Goal: Transaction & Acquisition: Purchase product/service

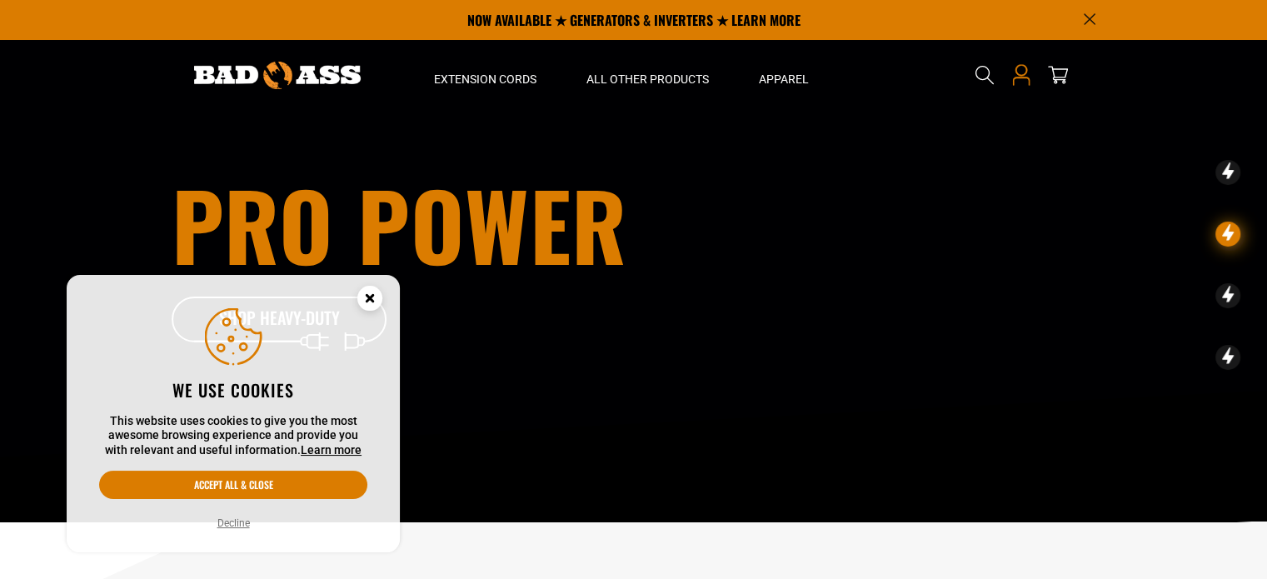
click at [1024, 76] on icon at bounding box center [1021, 75] width 22 height 22
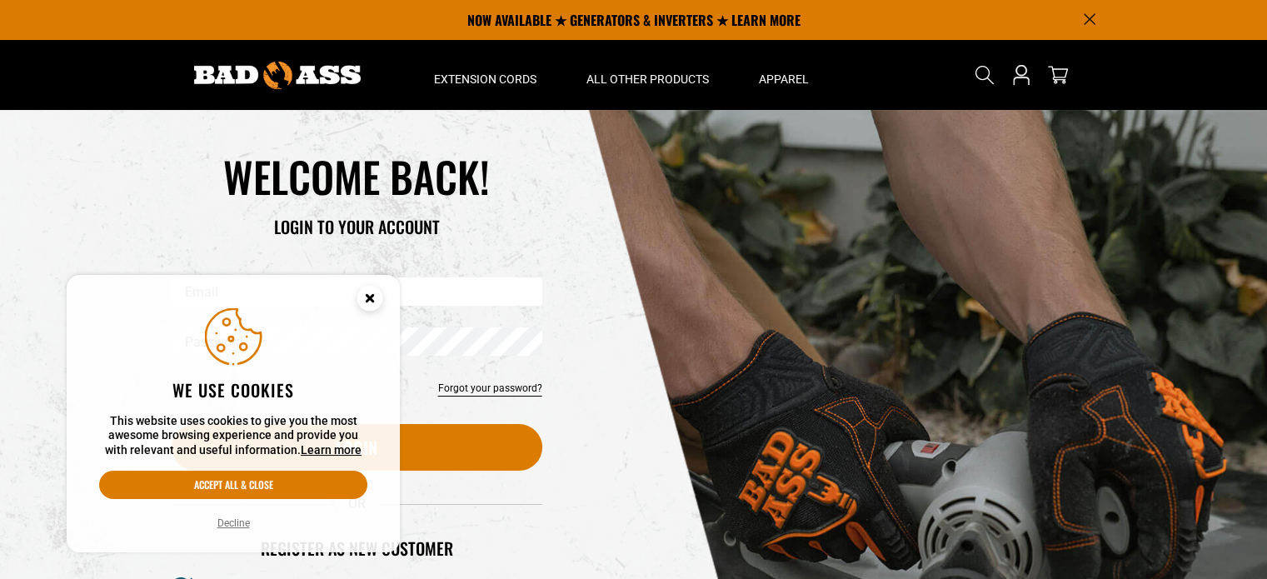
click at [368, 296] on icon "Cookie Consent" at bounding box center [369, 298] width 6 height 6
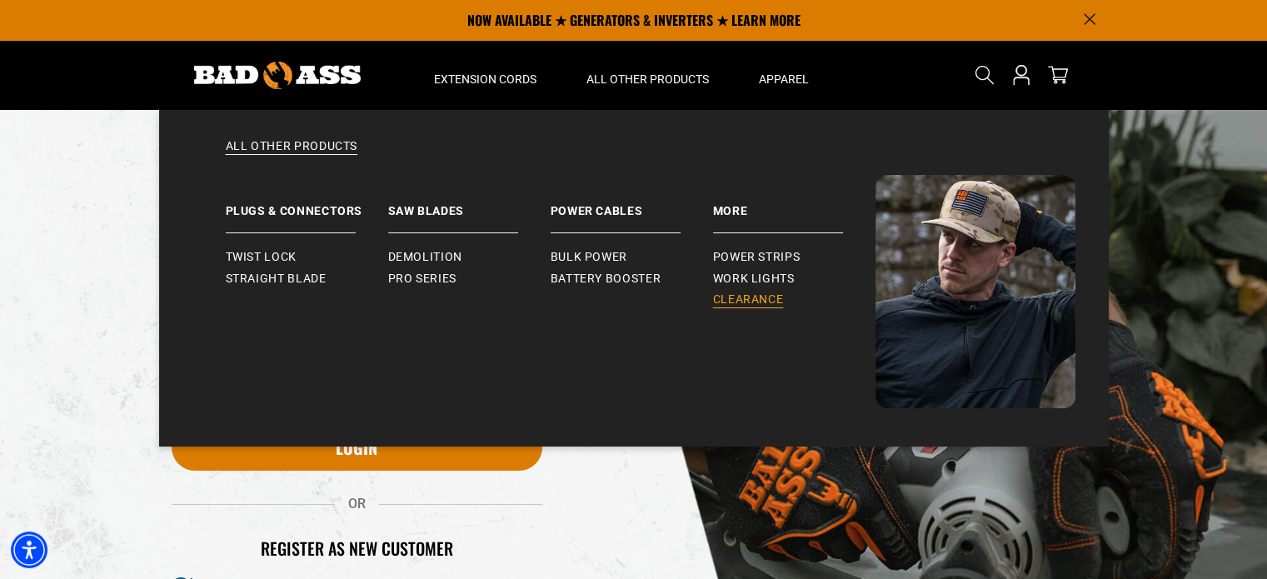
click at [759, 297] on span "Clearance" at bounding box center [748, 299] width 71 height 15
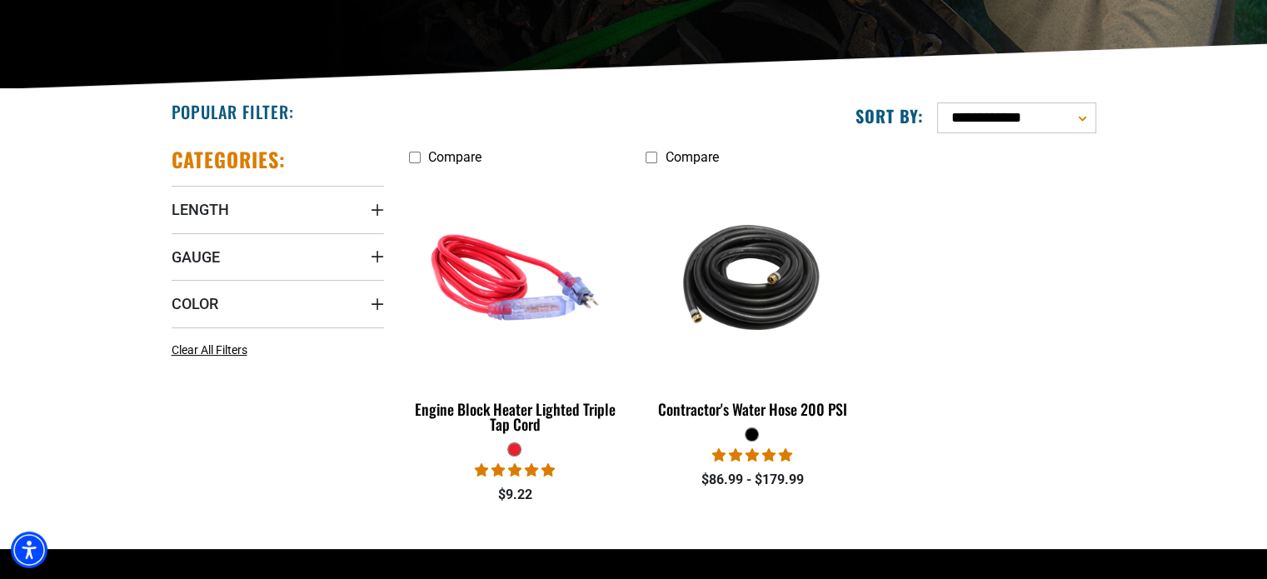
scroll to position [416, 0]
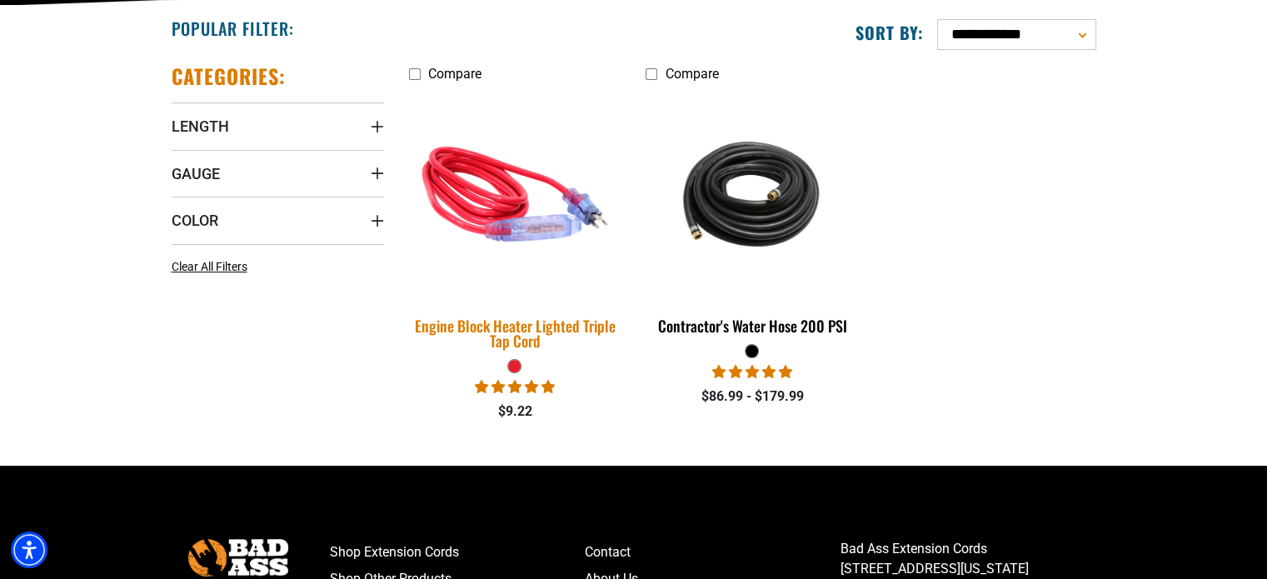
click at [526, 331] on div "Engine Block Heater Lighted Triple Tap Cord" at bounding box center [515, 333] width 212 height 30
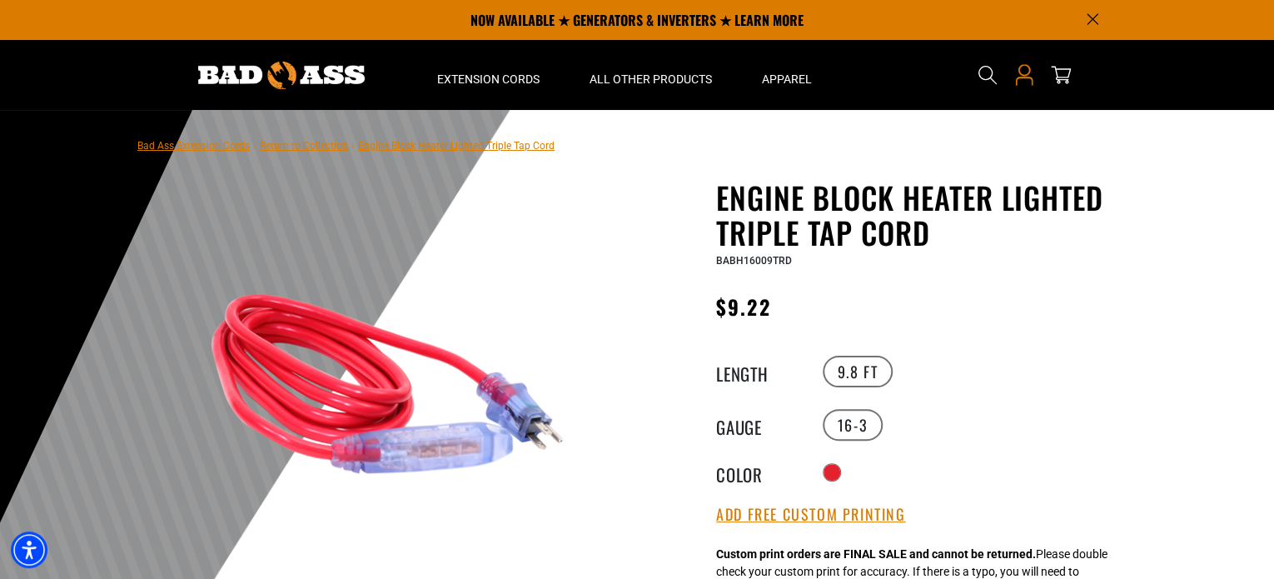
click at [1019, 77] on icon "Open this option" at bounding box center [1024, 81] width 17 height 8
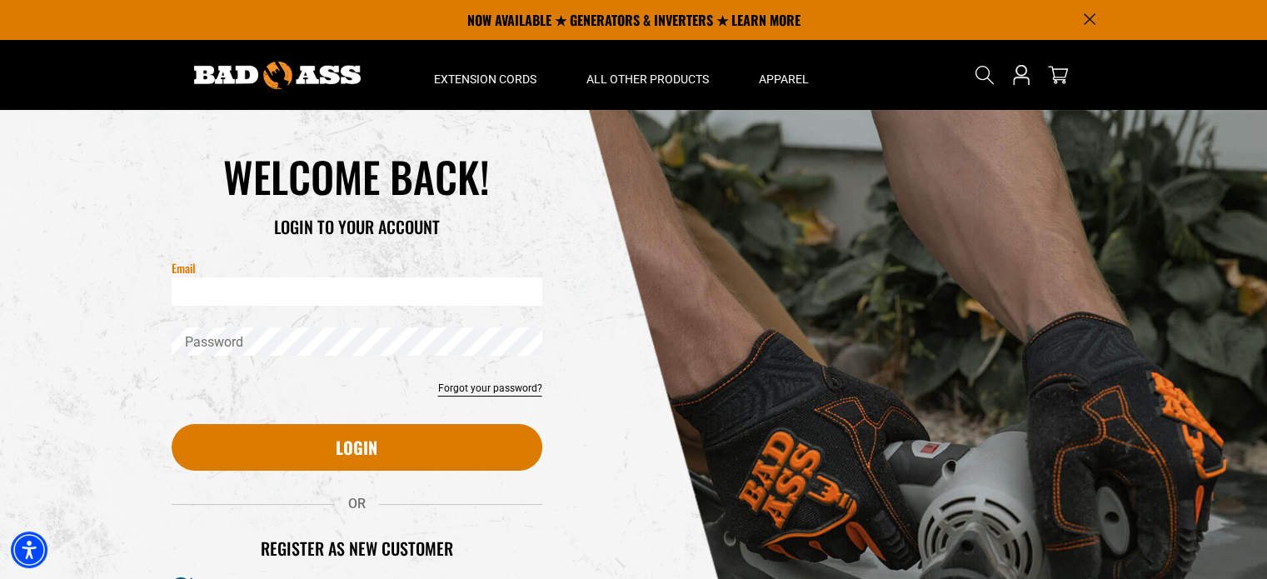
click at [470, 296] on input "Email" at bounding box center [357, 291] width 371 height 28
type input "**********"
click at [476, 392] on link "Forgot your password?" at bounding box center [490, 388] width 104 height 15
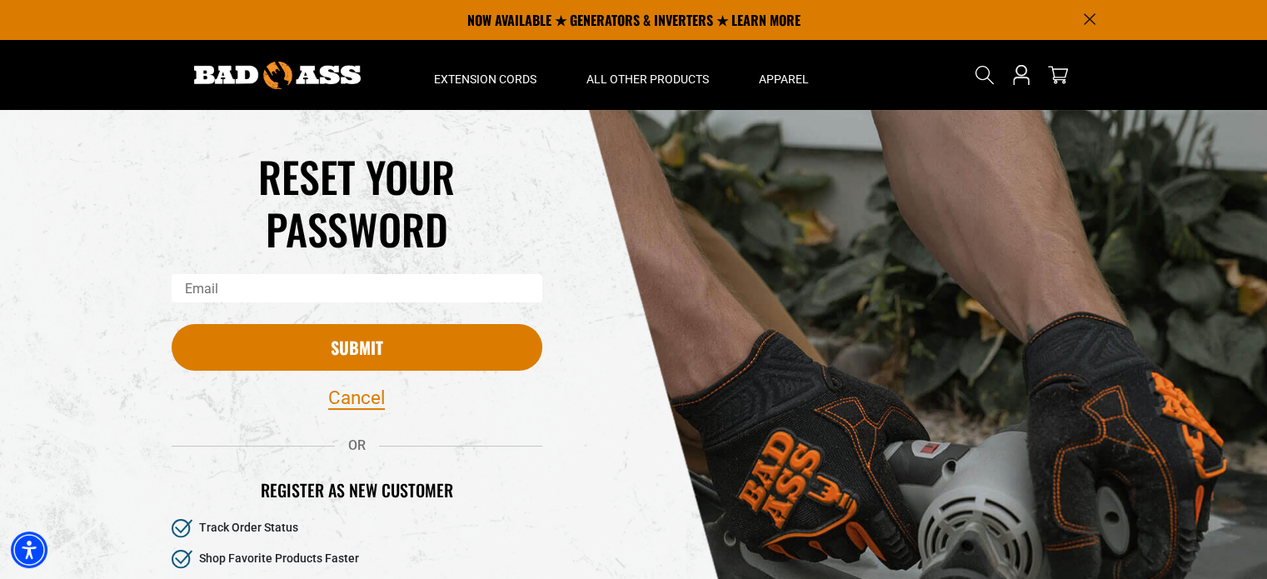
click at [416, 278] on input "Email" at bounding box center [357, 288] width 371 height 28
type input "**********"
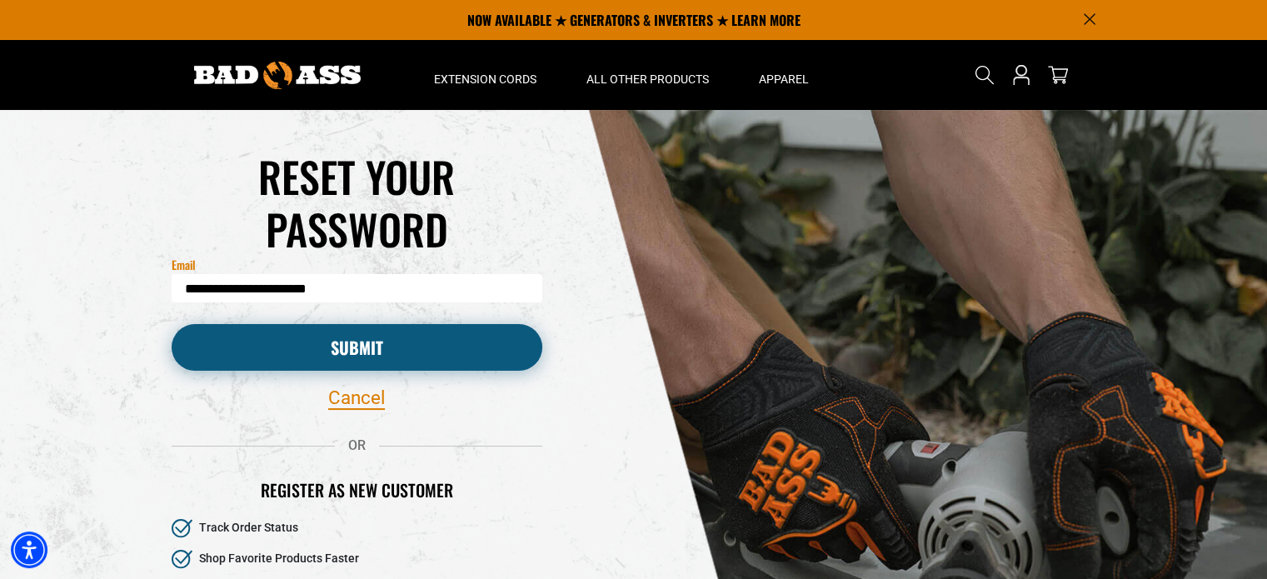
click at [420, 346] on button "Submit" at bounding box center [357, 347] width 371 height 47
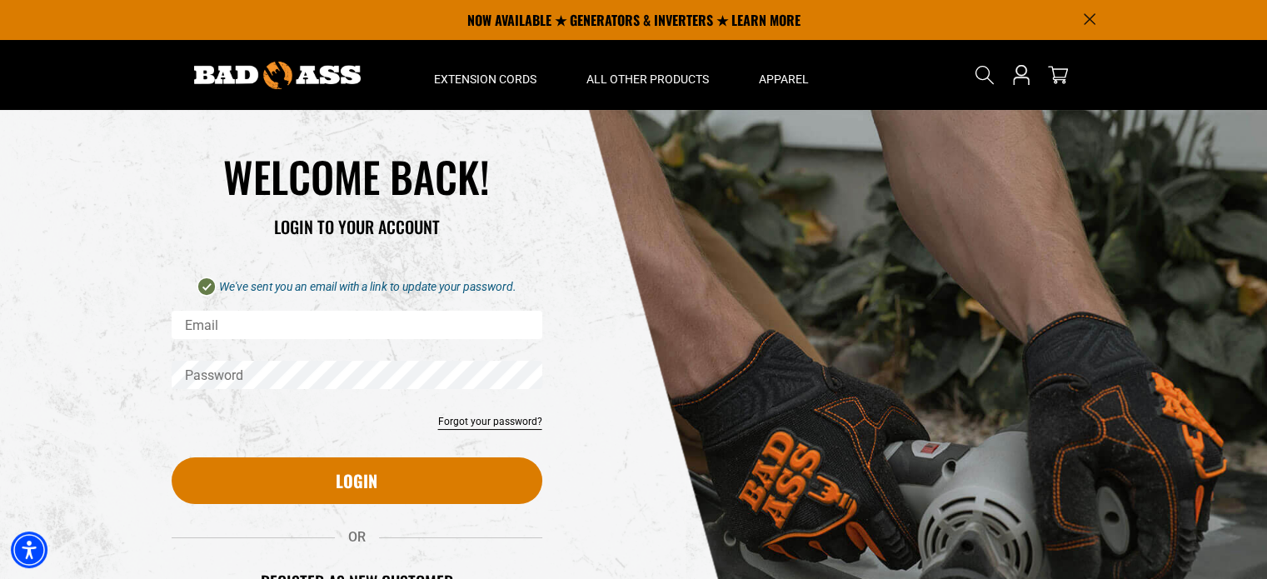
click at [0, 380] on div "Reset your password Email Submit Cancel WELCOME BACK!" at bounding box center [633, 465] width 1267 height 710
click at [988, 73] on icon "Search" at bounding box center [985, 75] width 22 height 22
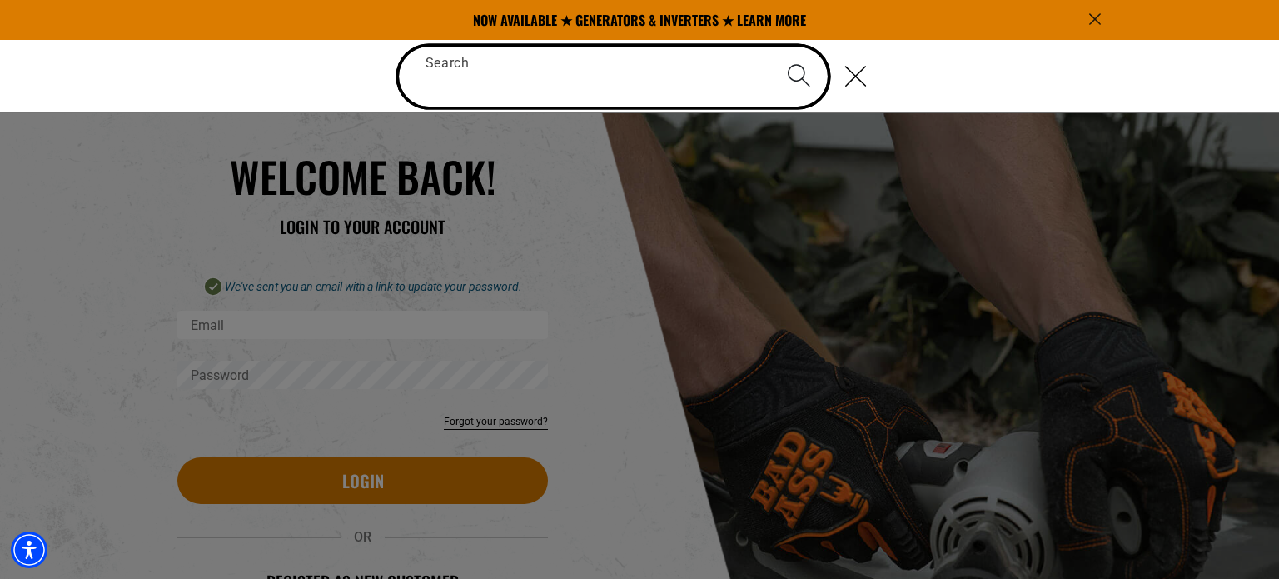
click at [649, 83] on input "Search" at bounding box center [614, 77] width 430 height 60
paste input "**********"
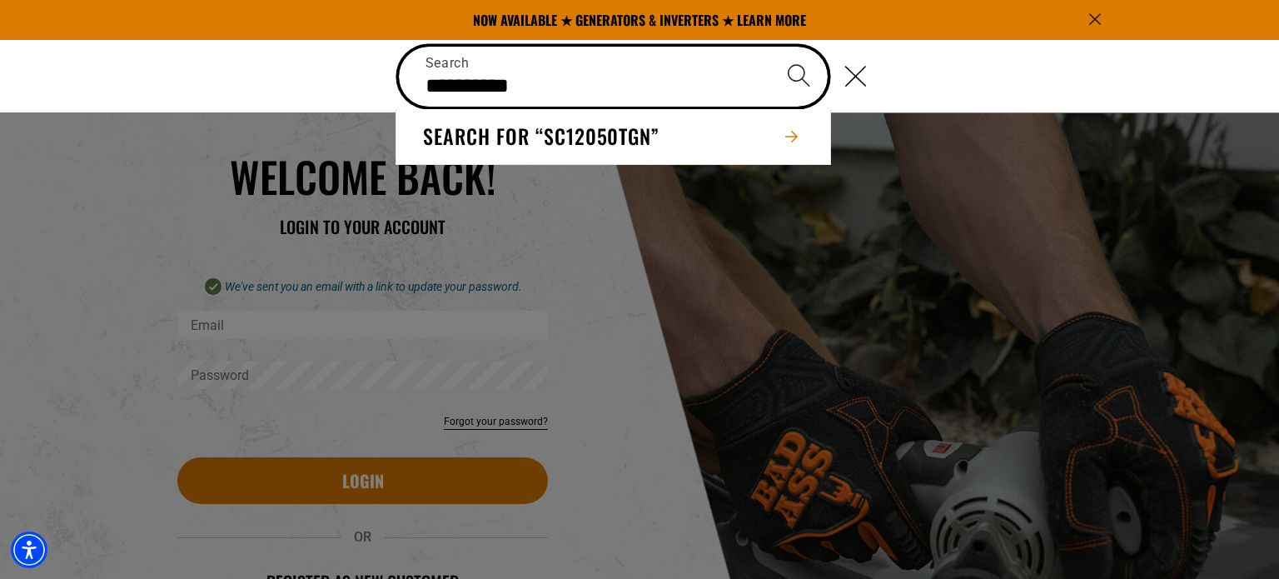
type input "**********"
click at [770, 47] on button "Search" at bounding box center [799, 76] width 58 height 58
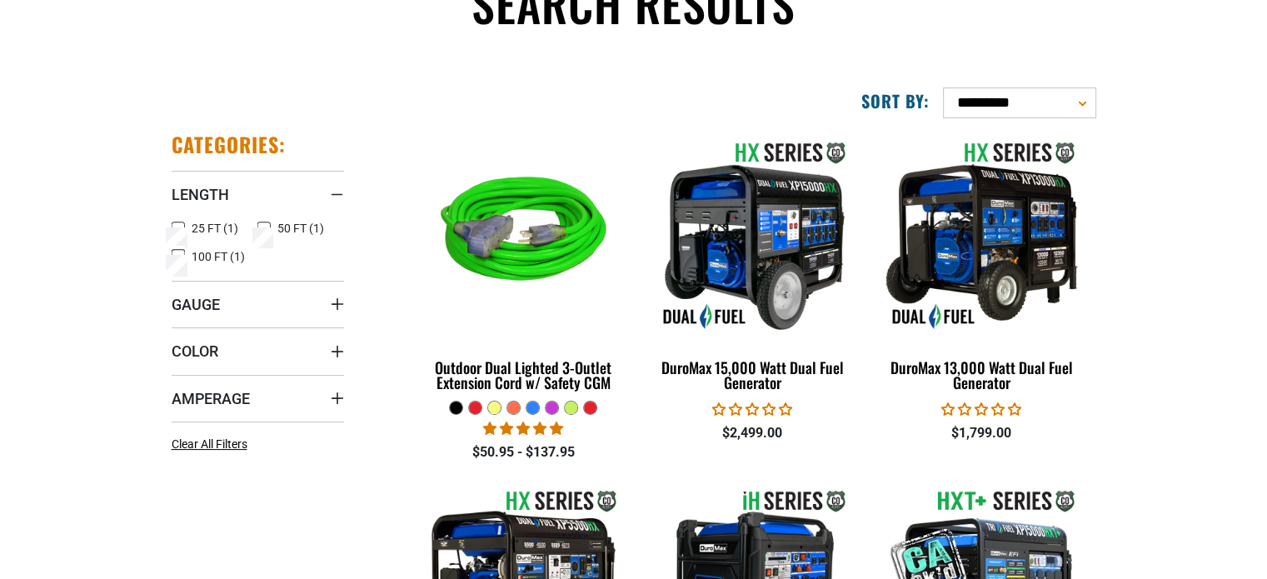
scroll to position [250, 0]
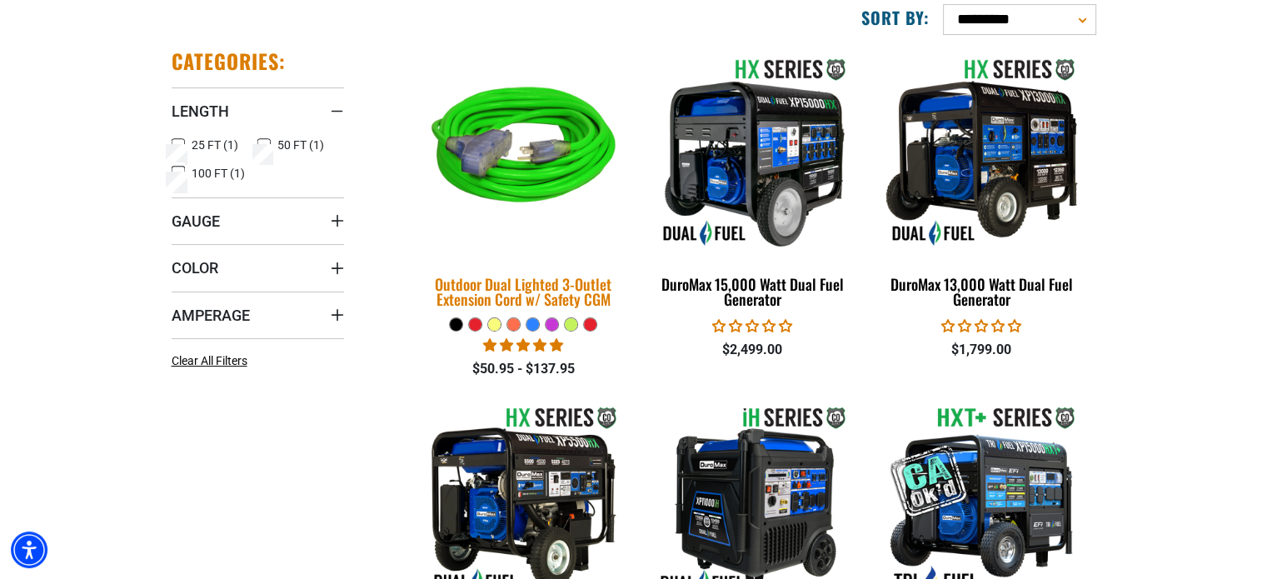
click at [570, 302] on div "Outdoor Dual Lighted 3-Outlet Extension Cord w/ Safety CGM" at bounding box center [523, 291] width 204 height 30
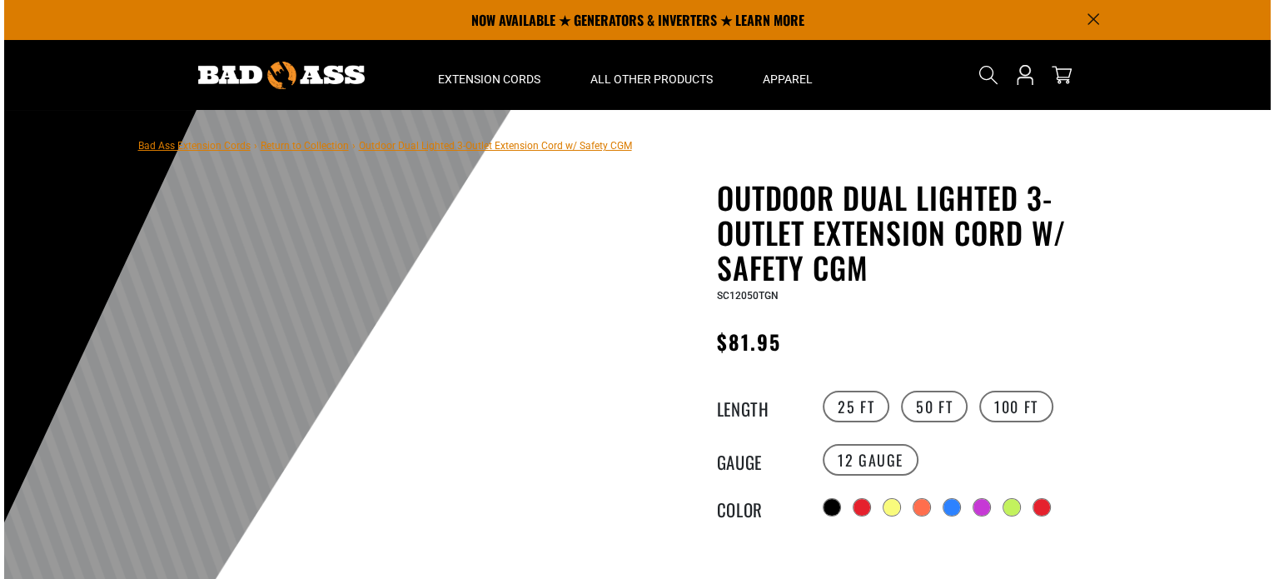
scroll to position [167, 0]
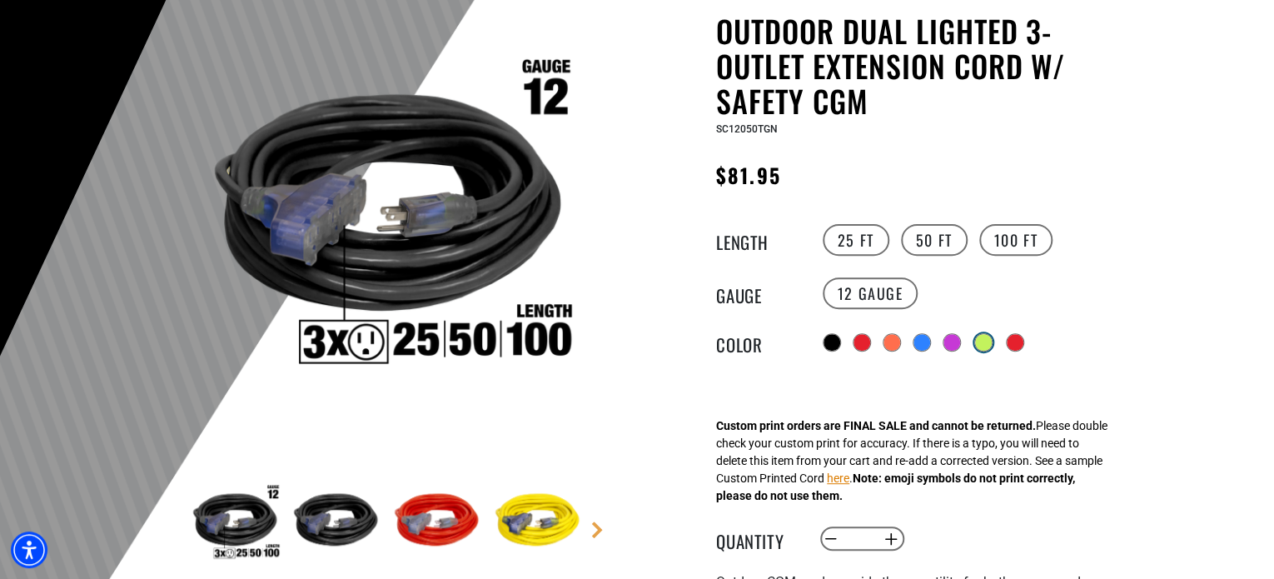
click at [982, 345] on div at bounding box center [983, 342] width 17 height 17
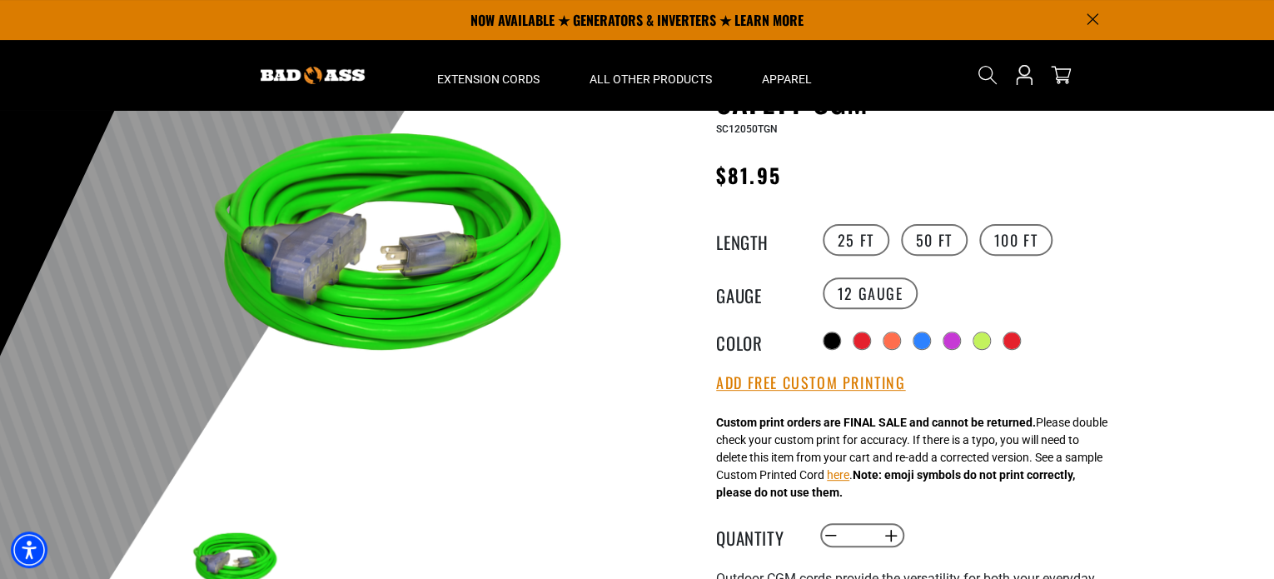
scroll to position [83, 0]
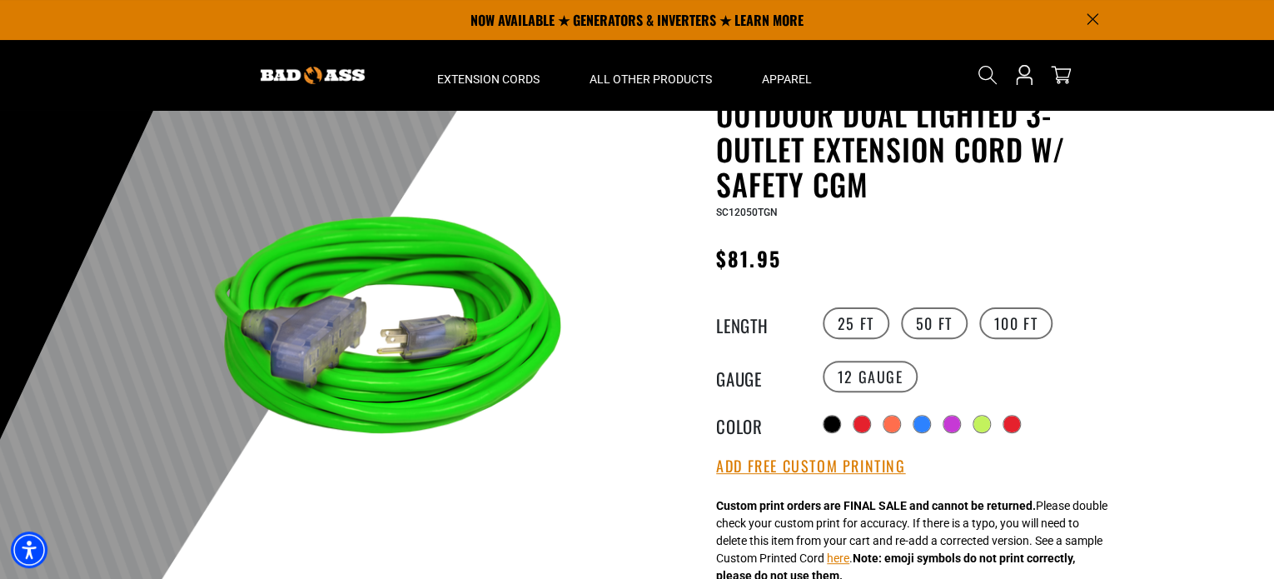
click at [1095, 21] on icon "Announcement" at bounding box center [1092, 19] width 11 height 11
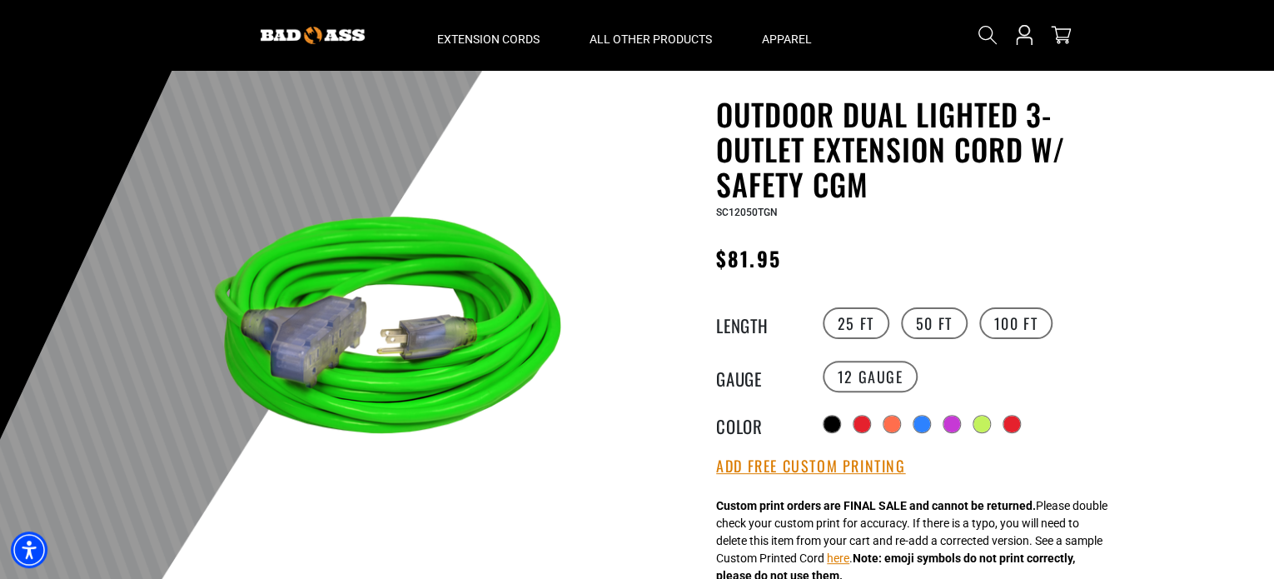
scroll to position [210, 0]
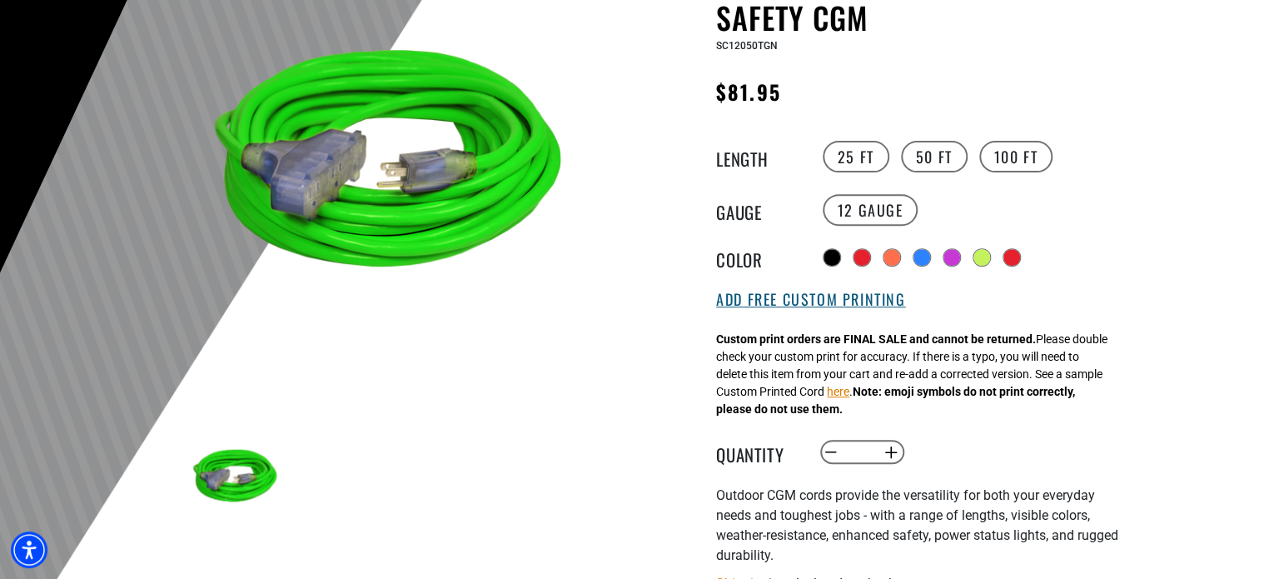
click at [854, 305] on button "Add Free Custom Printing" at bounding box center [810, 300] width 189 height 18
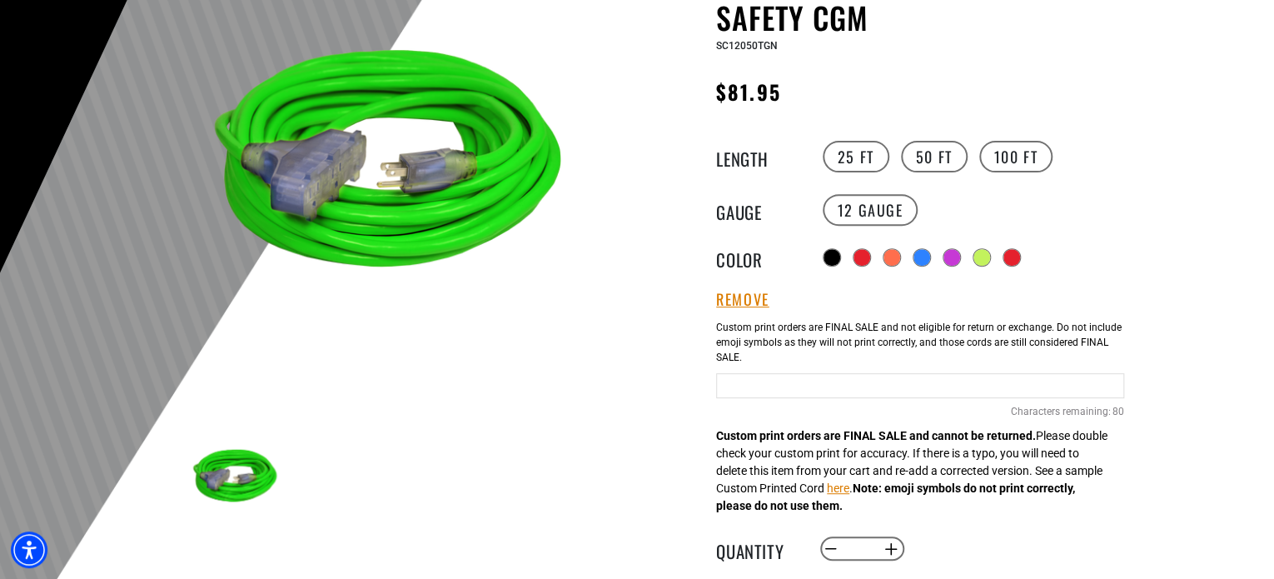
click at [834, 382] on input "text" at bounding box center [920, 385] width 408 height 25
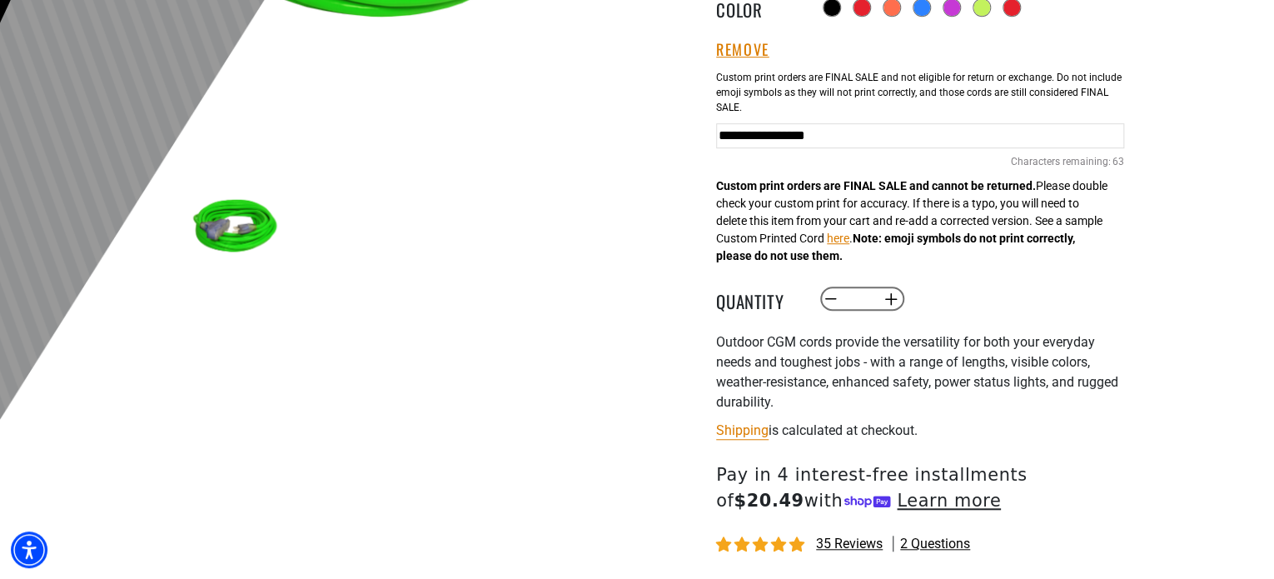
scroll to position [626, 0]
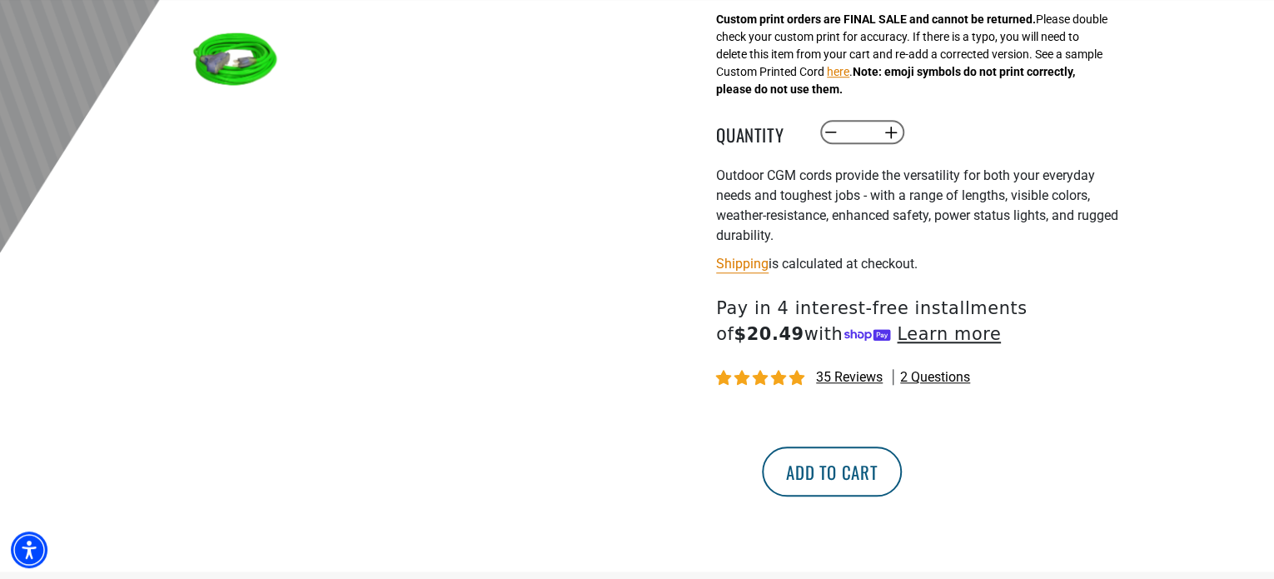
type input "**********"
click at [902, 486] on button "Add to cart" at bounding box center [832, 471] width 140 height 50
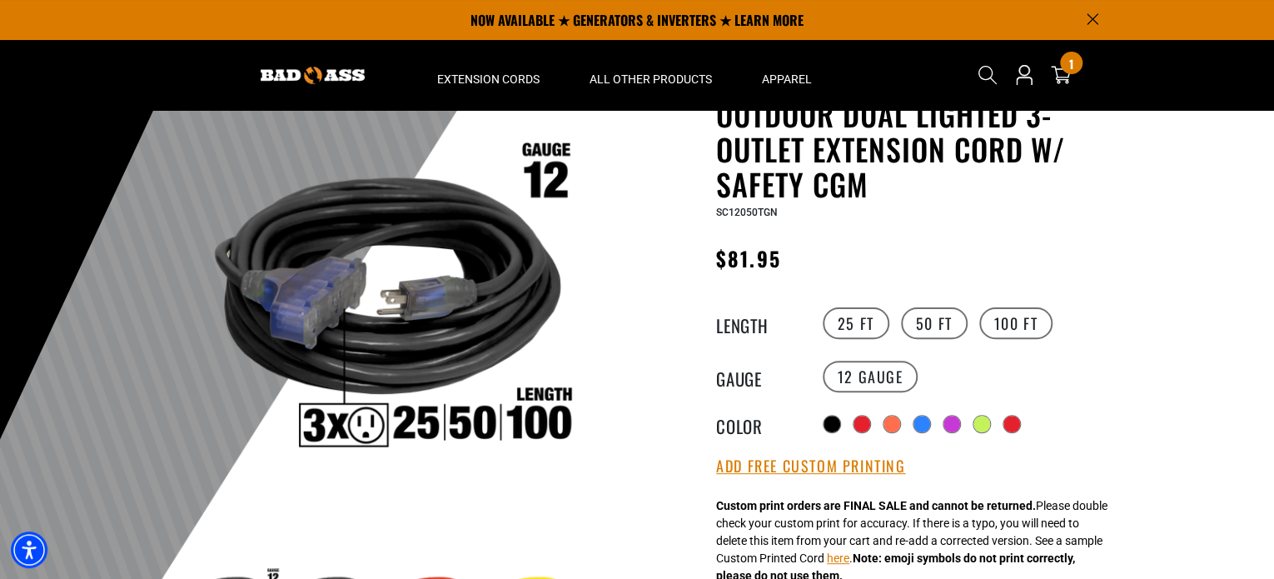
scroll to position [250, 0]
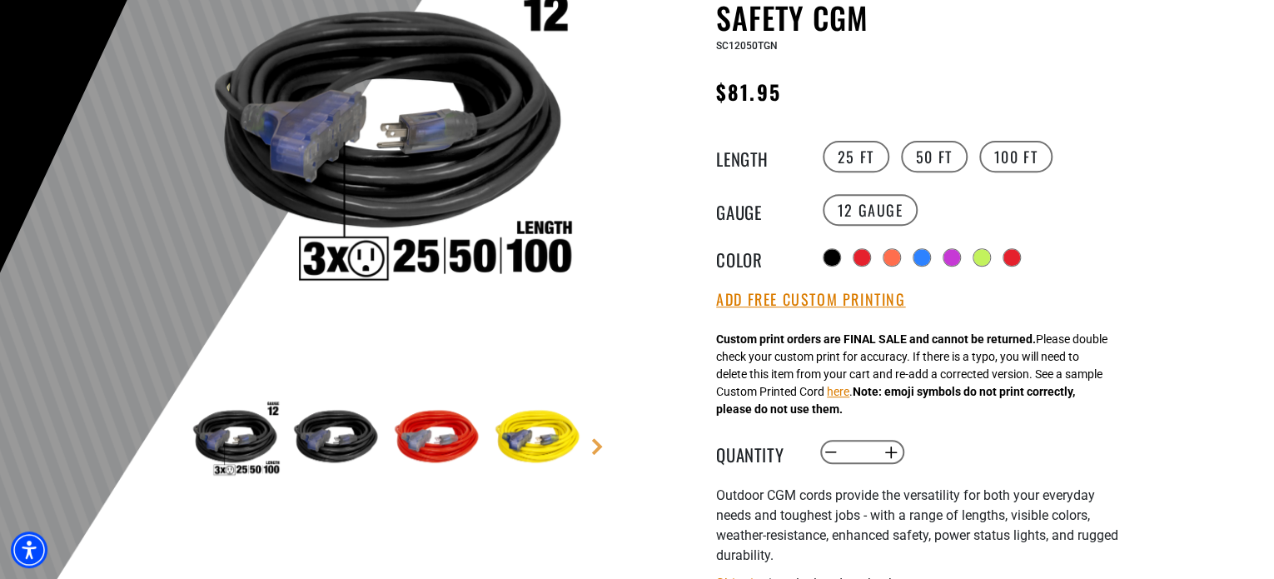
click at [532, 441] on img at bounding box center [537, 439] width 97 height 97
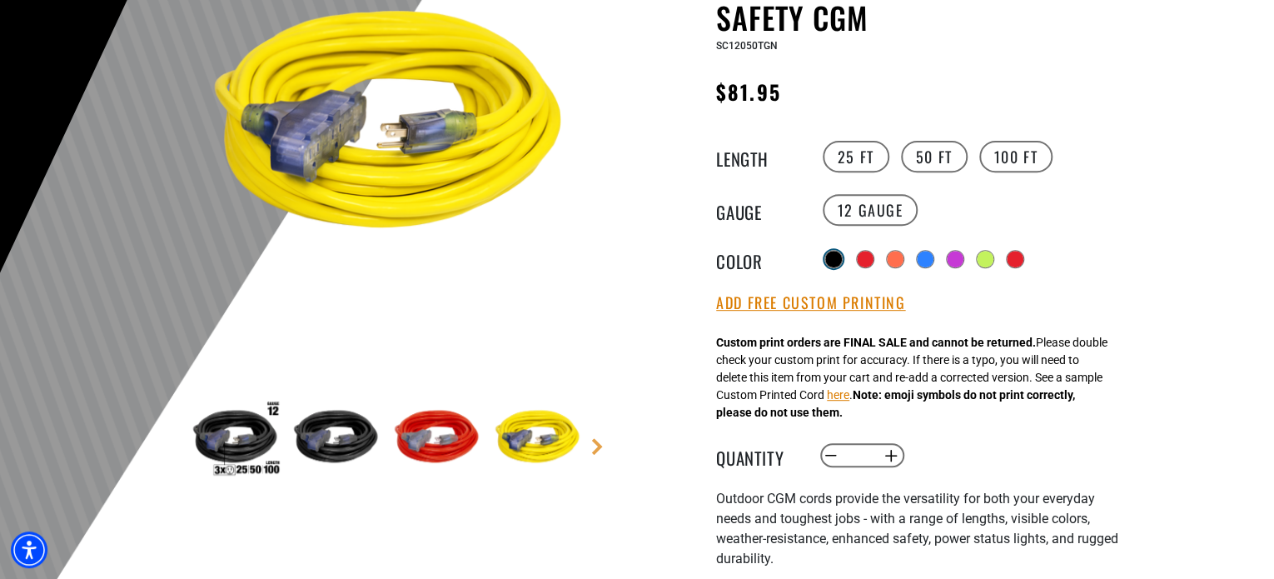
click at [837, 259] on div at bounding box center [833, 259] width 17 height 17
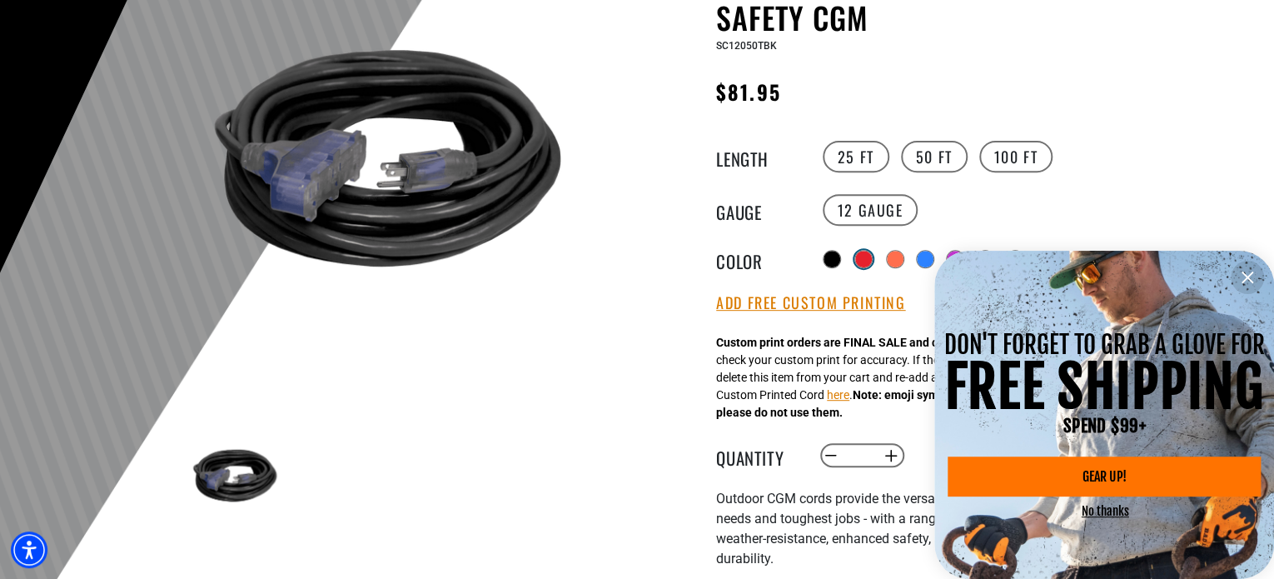
click at [869, 251] on div at bounding box center [863, 259] width 17 height 17
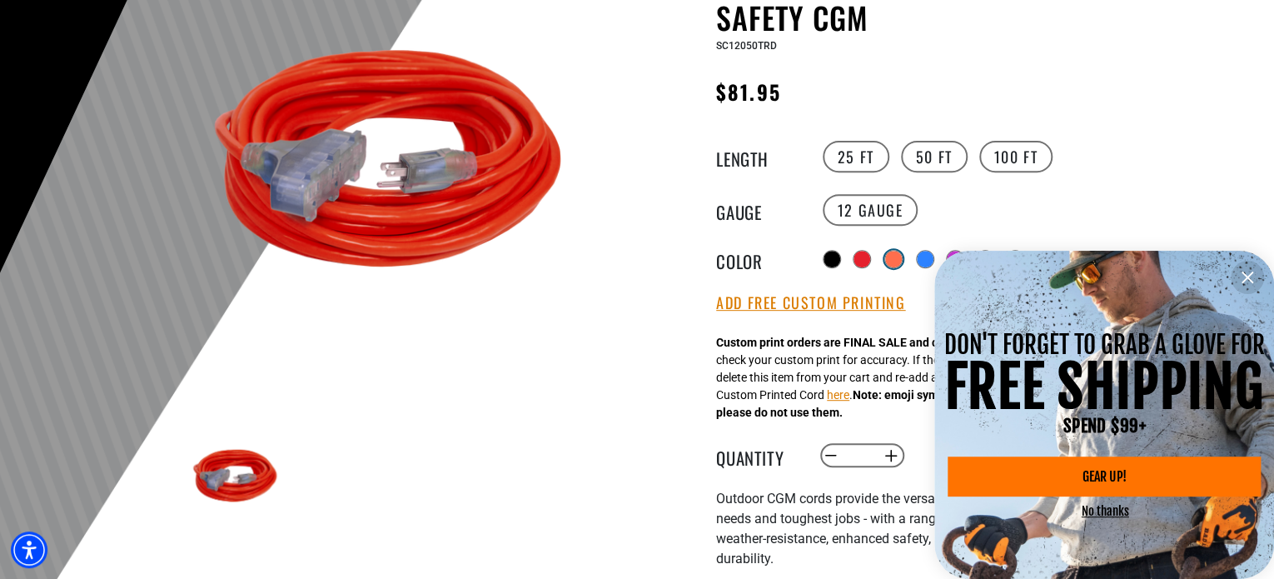
click at [889, 253] on div at bounding box center [893, 259] width 17 height 17
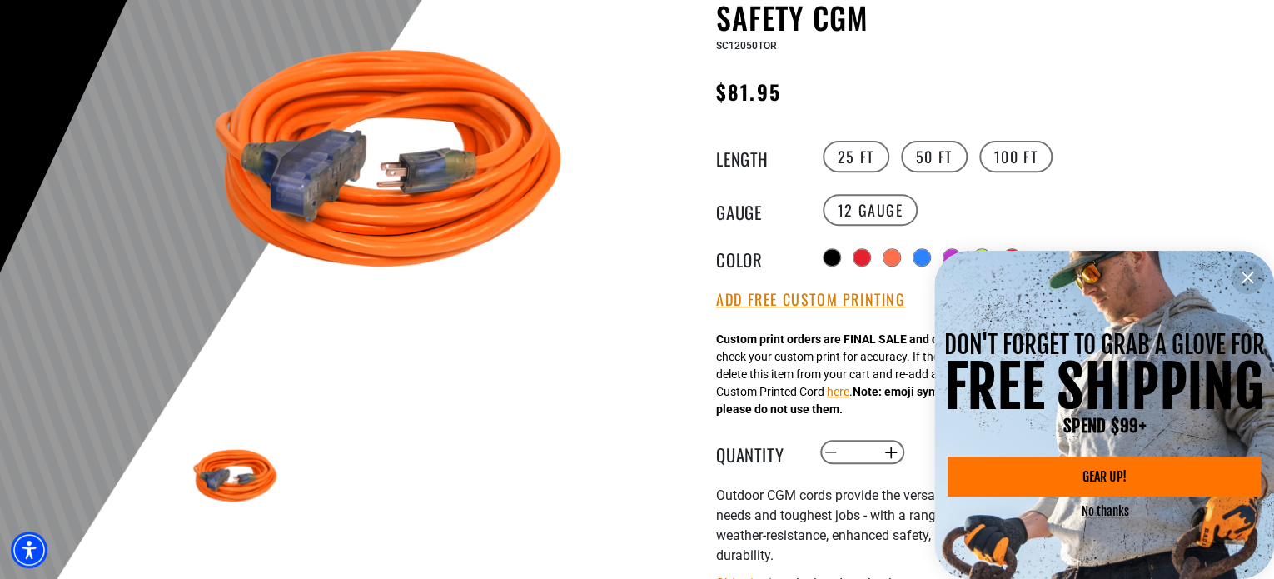
click at [1253, 276] on icon "information" at bounding box center [1248, 277] width 20 height 20
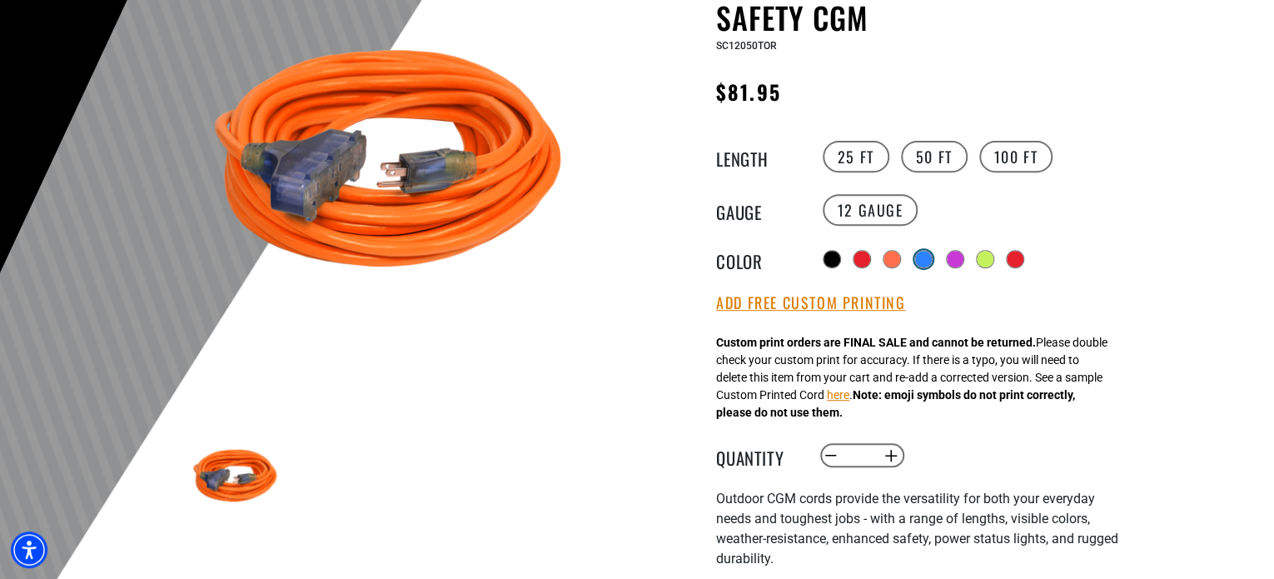
click at [926, 261] on div at bounding box center [923, 259] width 17 height 17
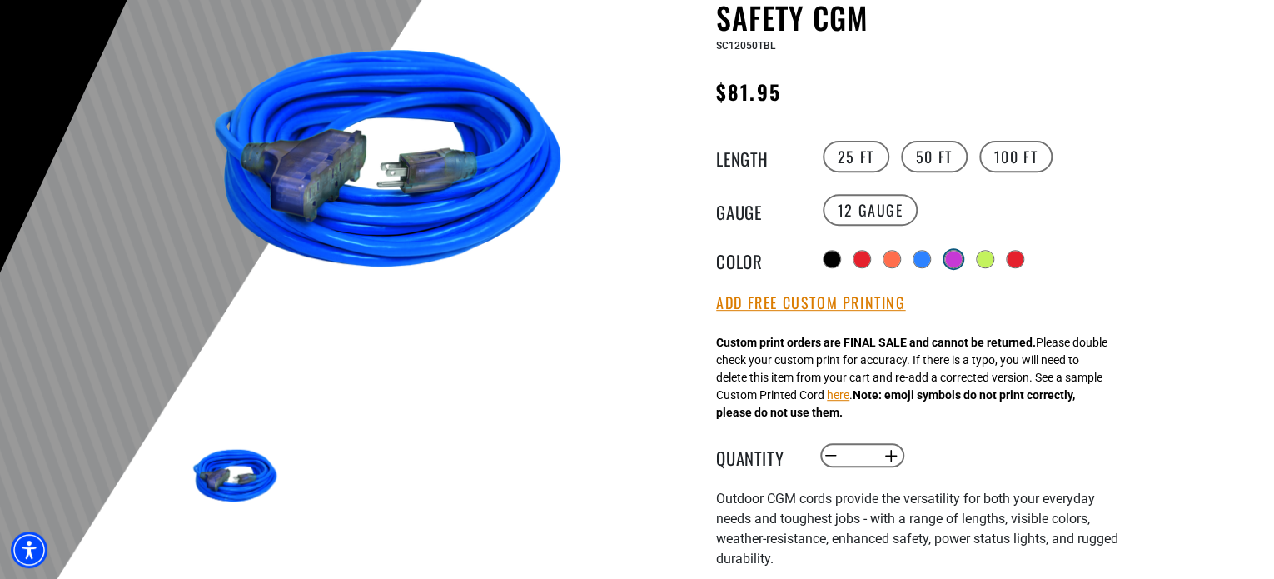
click at [954, 256] on div at bounding box center [953, 259] width 17 height 17
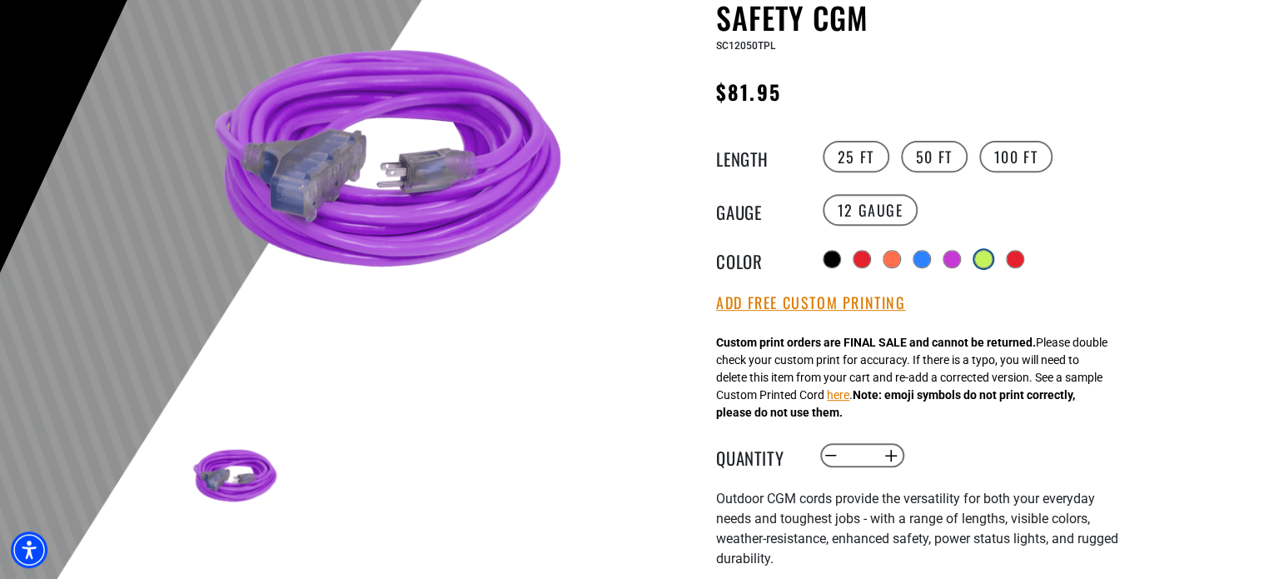
click at [981, 255] on div at bounding box center [983, 259] width 17 height 17
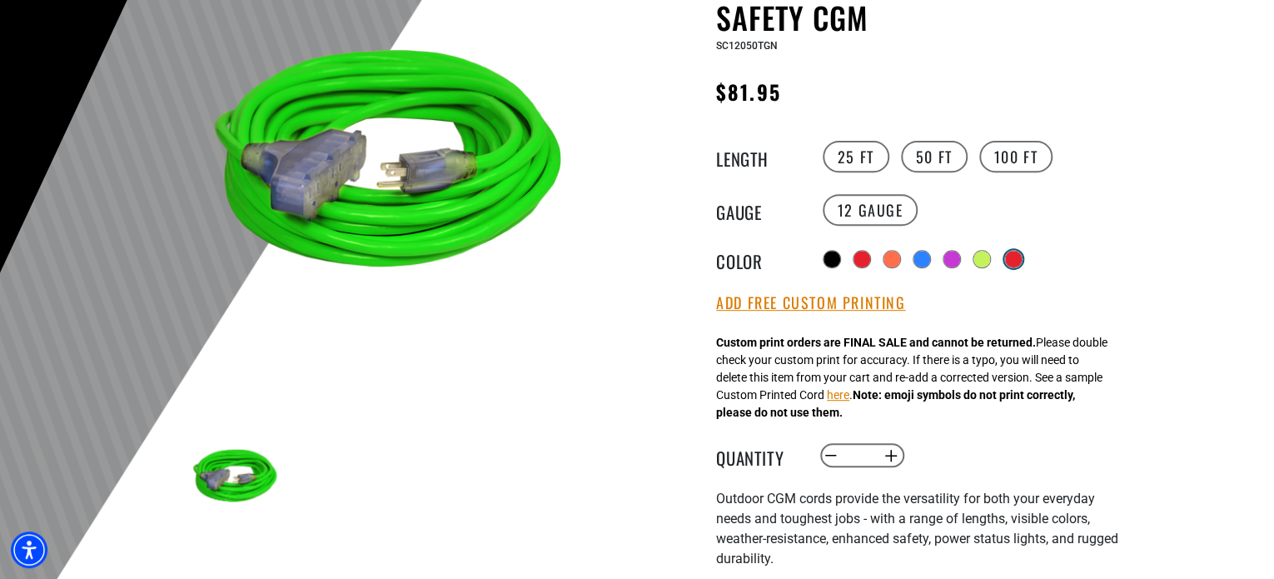
click at [1021, 256] on div at bounding box center [1013, 259] width 17 height 17
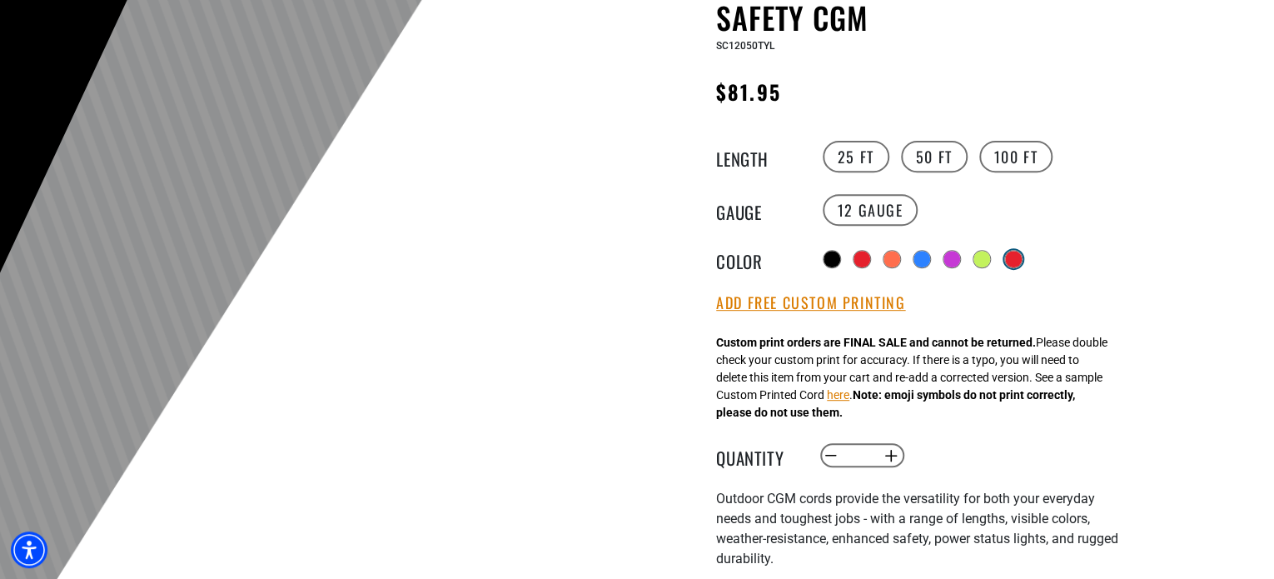
click at [1017, 258] on div at bounding box center [1013, 259] width 17 height 17
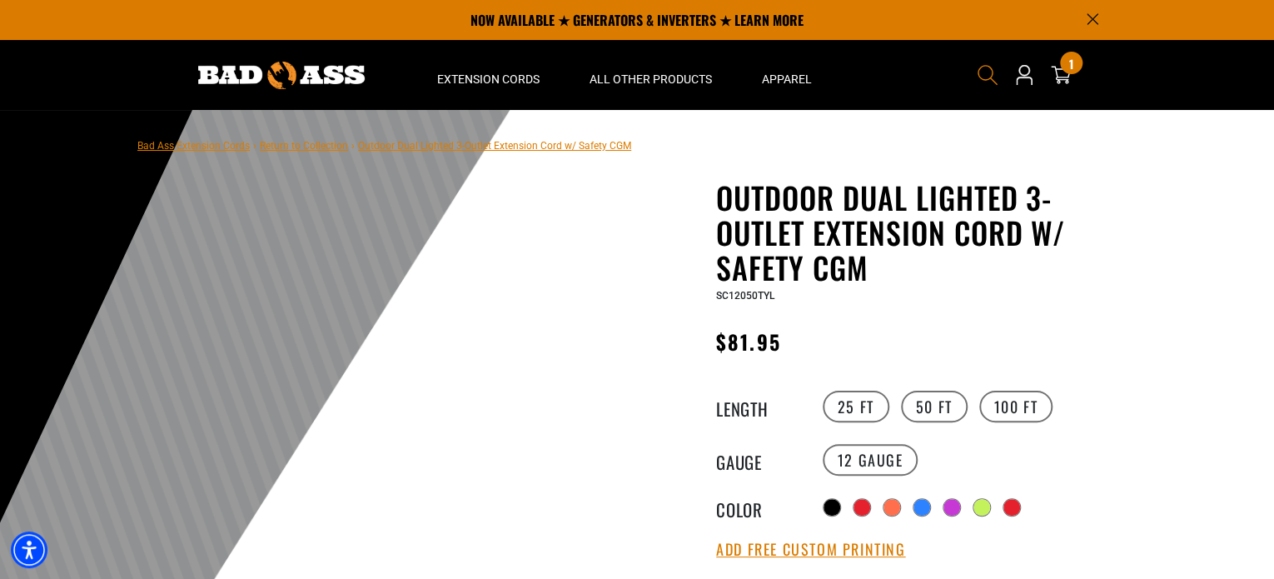
click at [989, 76] on icon "Search" at bounding box center [988, 75] width 22 height 22
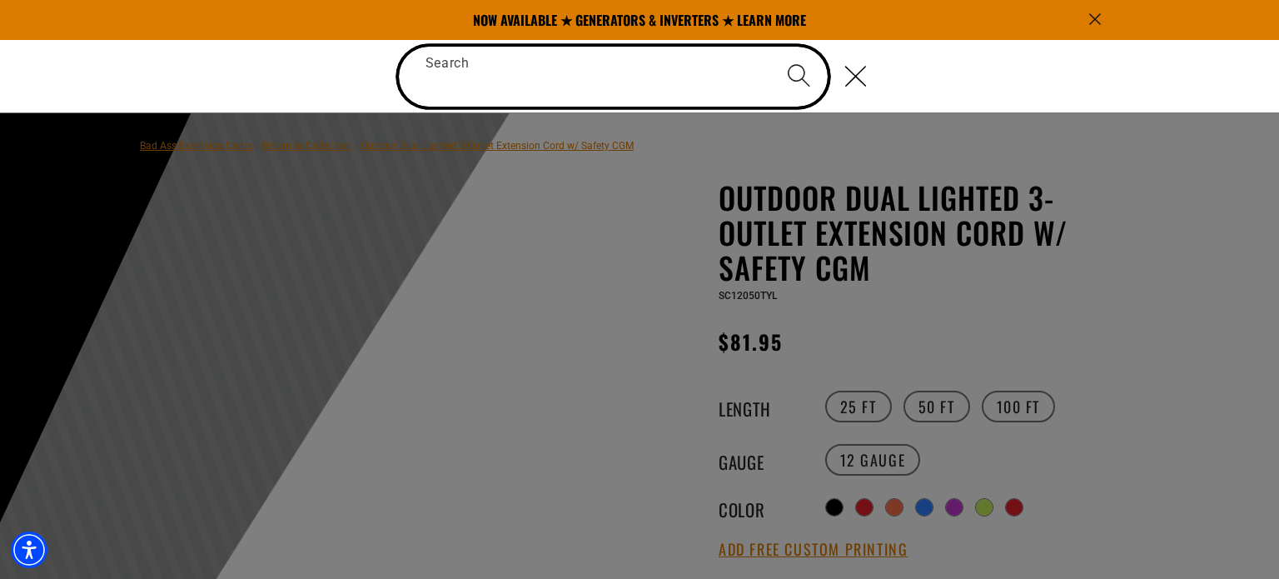
click at [649, 76] on input "Search" at bounding box center [614, 77] width 430 height 60
paste input "*********"
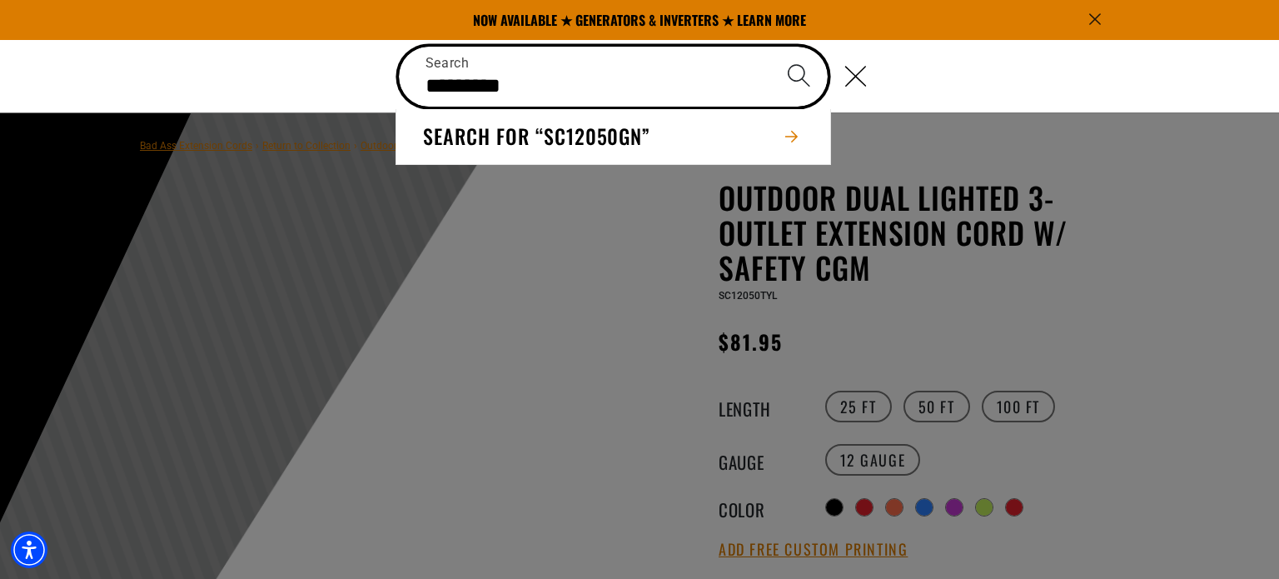
type input "*********"
click at [770, 47] on button "Search" at bounding box center [799, 76] width 58 height 58
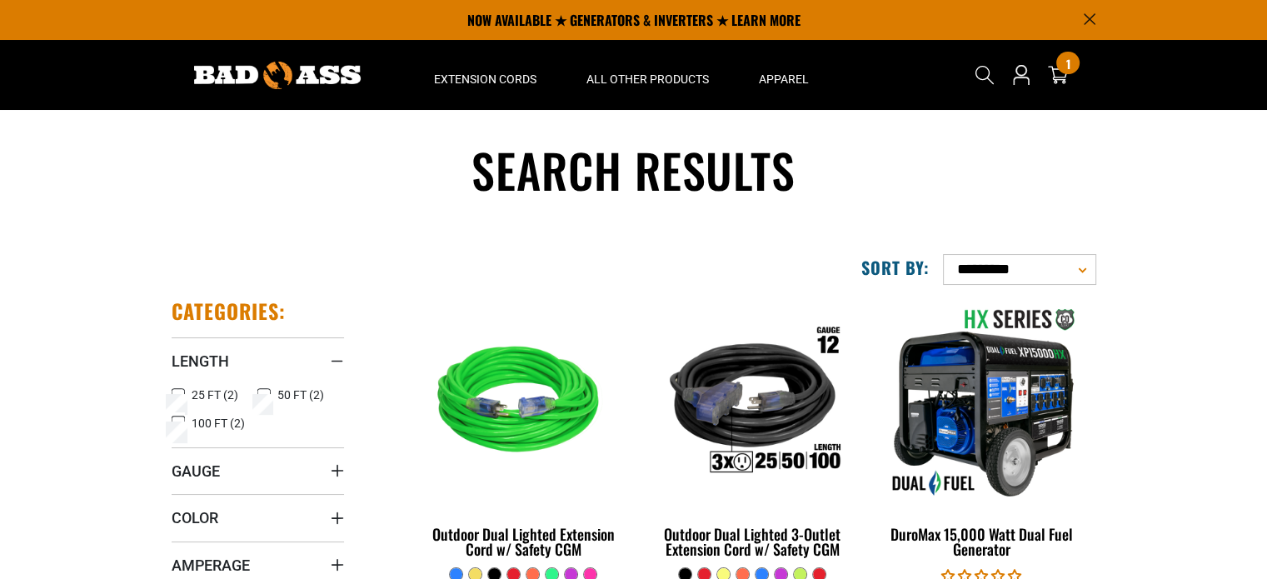
scroll to position [83, 0]
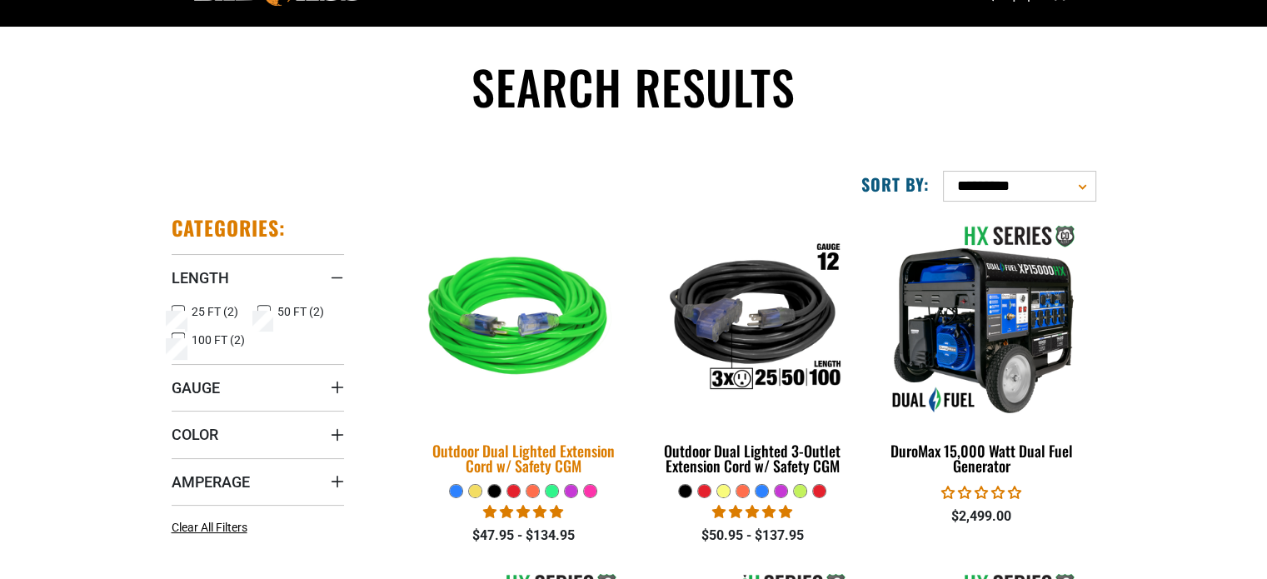
click at [555, 462] on div "Outdoor Dual Lighted Extension Cord w/ Safety CGM" at bounding box center [523, 458] width 204 height 30
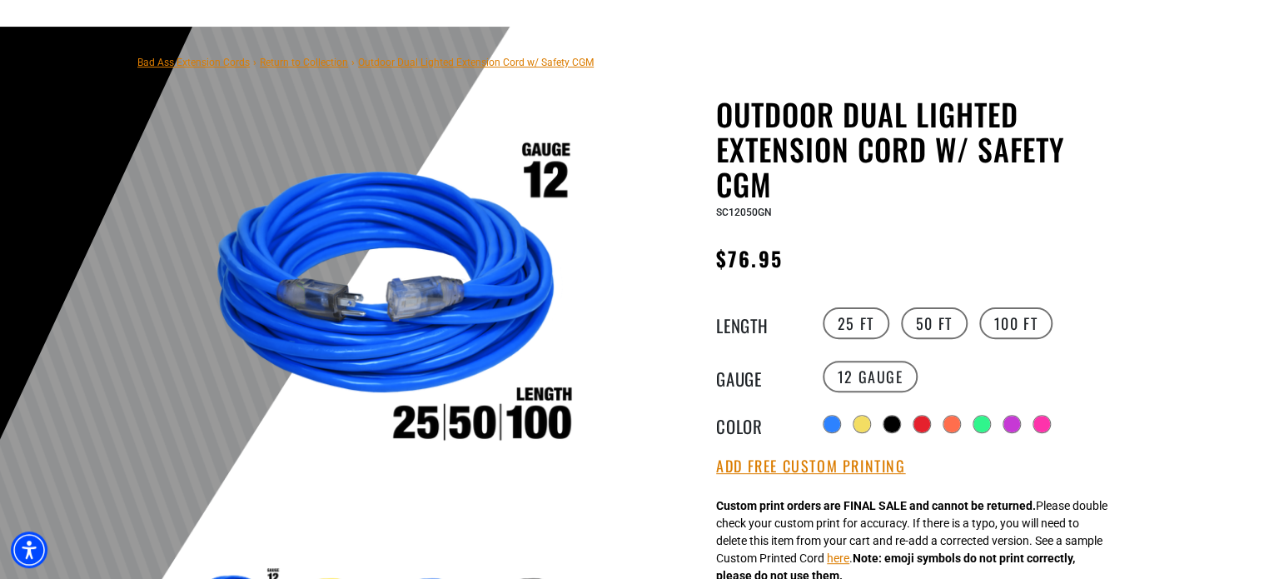
scroll to position [167, 0]
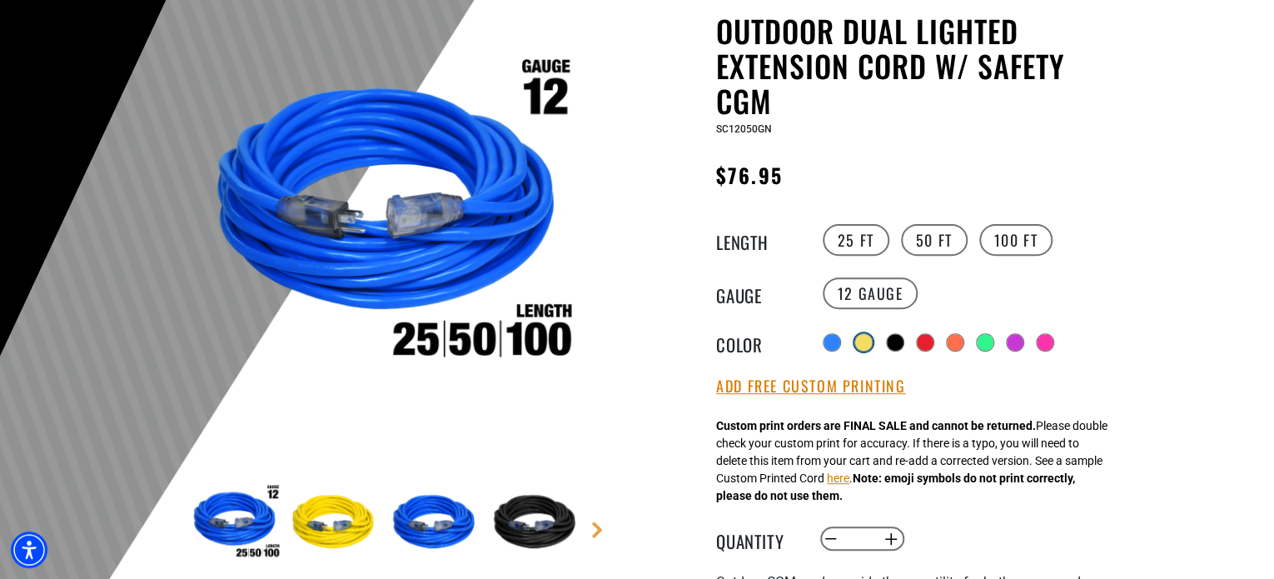
click at [862, 336] on div at bounding box center [863, 342] width 17 height 17
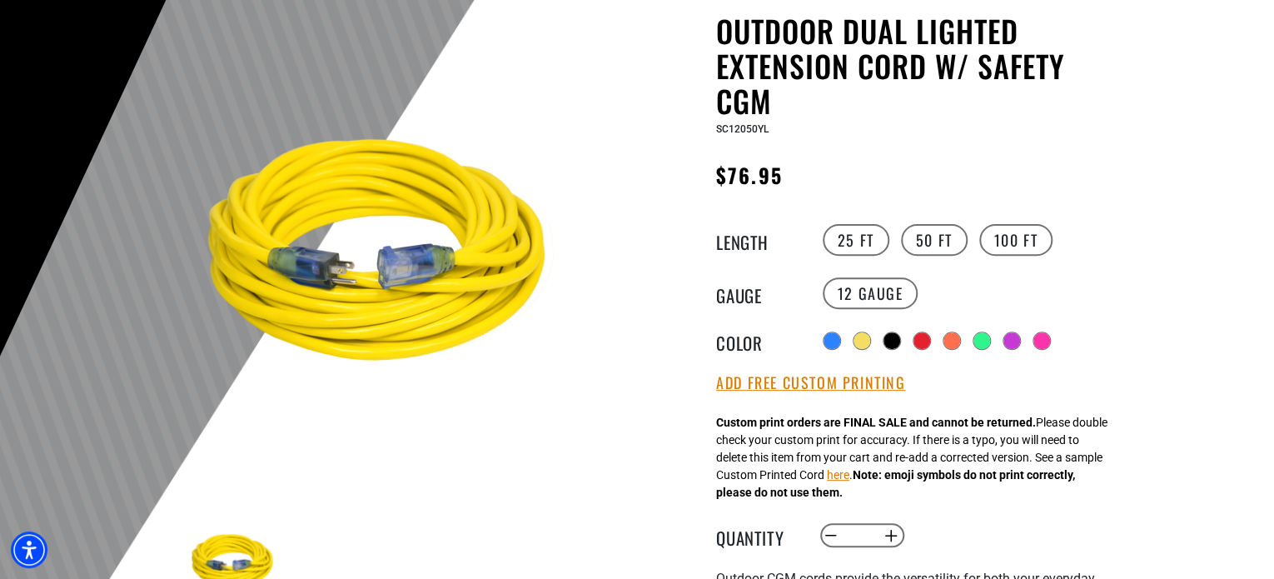
scroll to position [250, 0]
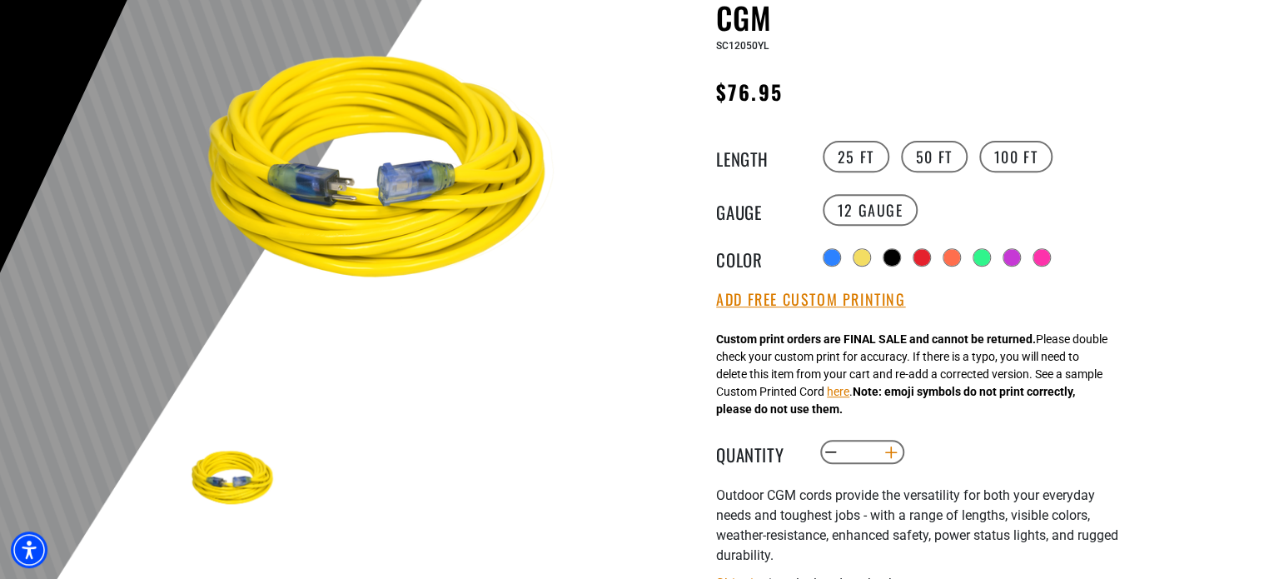
click at [891, 456] on button "Increase quantity for Outdoor Dual Lighted Extension Cord w/ Safety CGM" at bounding box center [892, 452] width 26 height 28
type input "*"
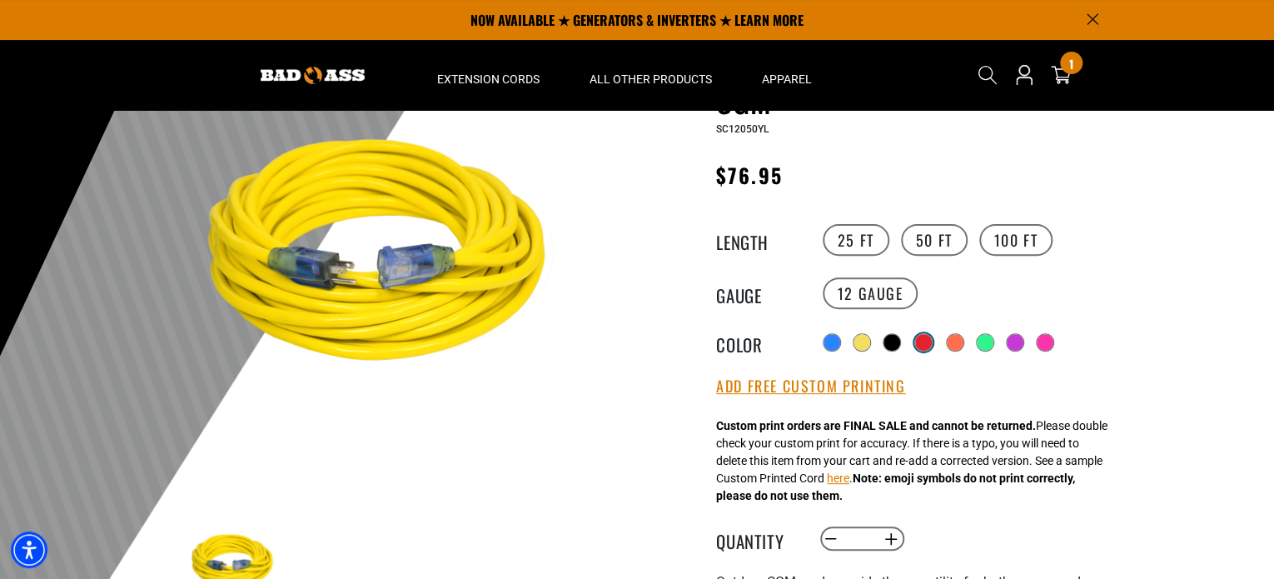
scroll to position [83, 0]
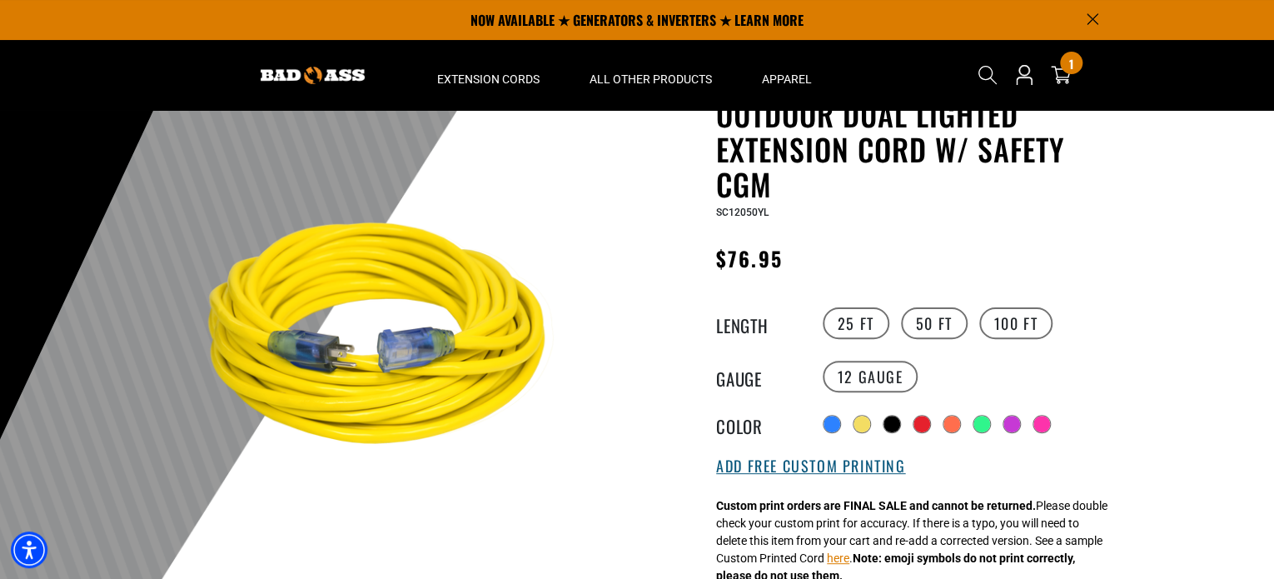
click at [818, 466] on button "Add Free Custom Printing" at bounding box center [810, 466] width 189 height 18
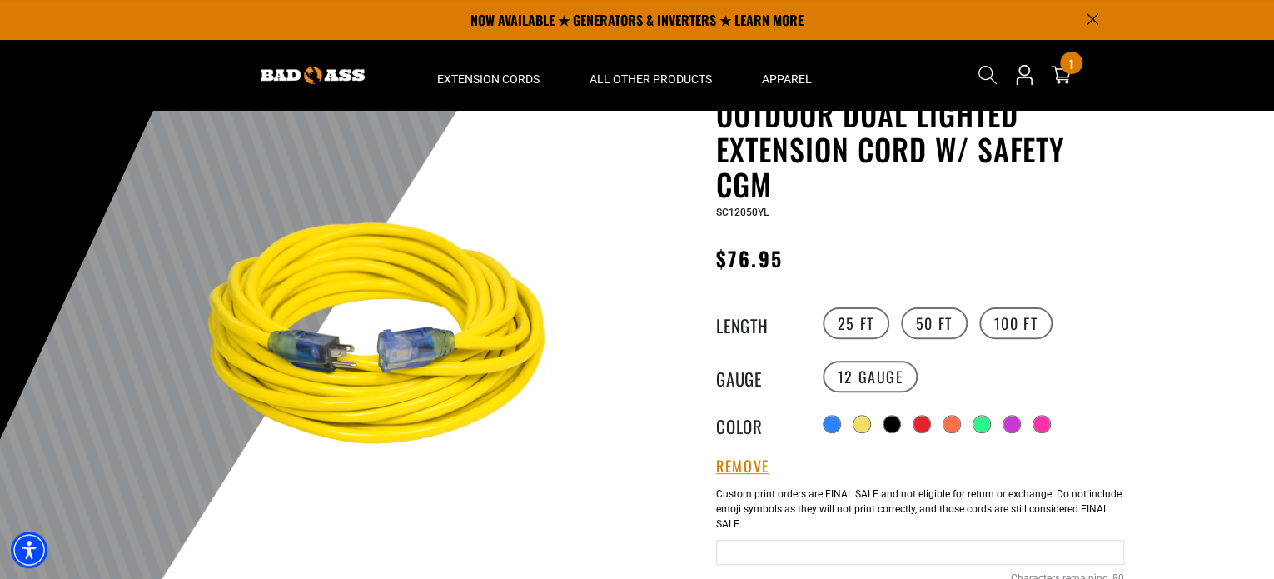
click at [788, 552] on input "text" at bounding box center [920, 552] width 408 height 25
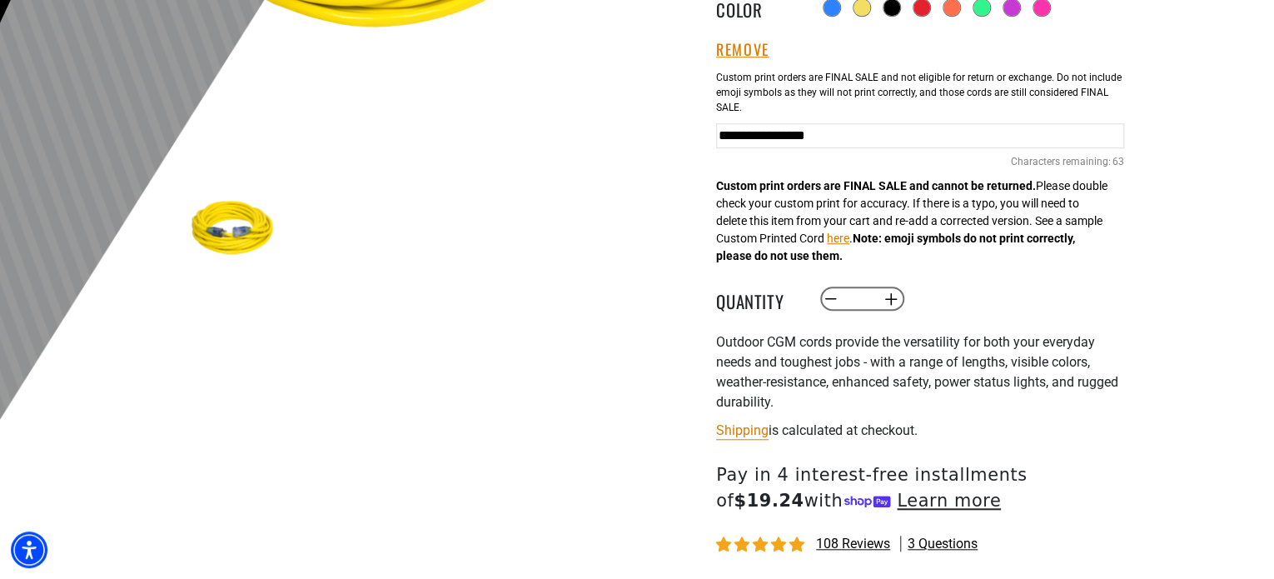
scroll to position [583, 0]
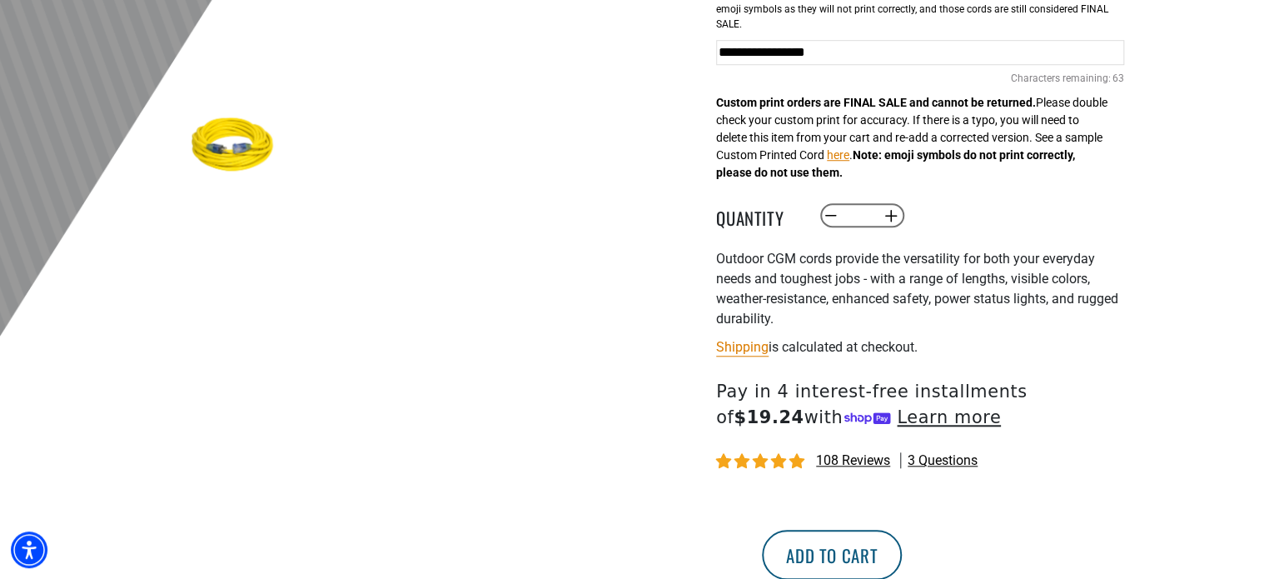
type input "**********"
click at [902, 553] on button "Add to cart" at bounding box center [832, 555] width 140 height 50
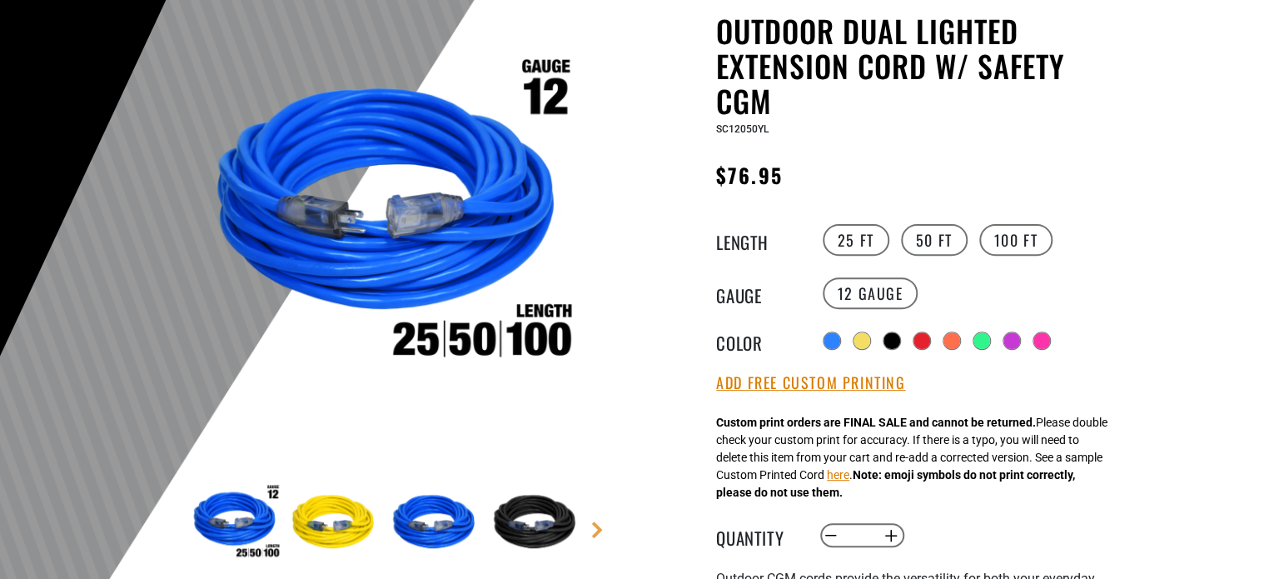
scroll to position [250, 0]
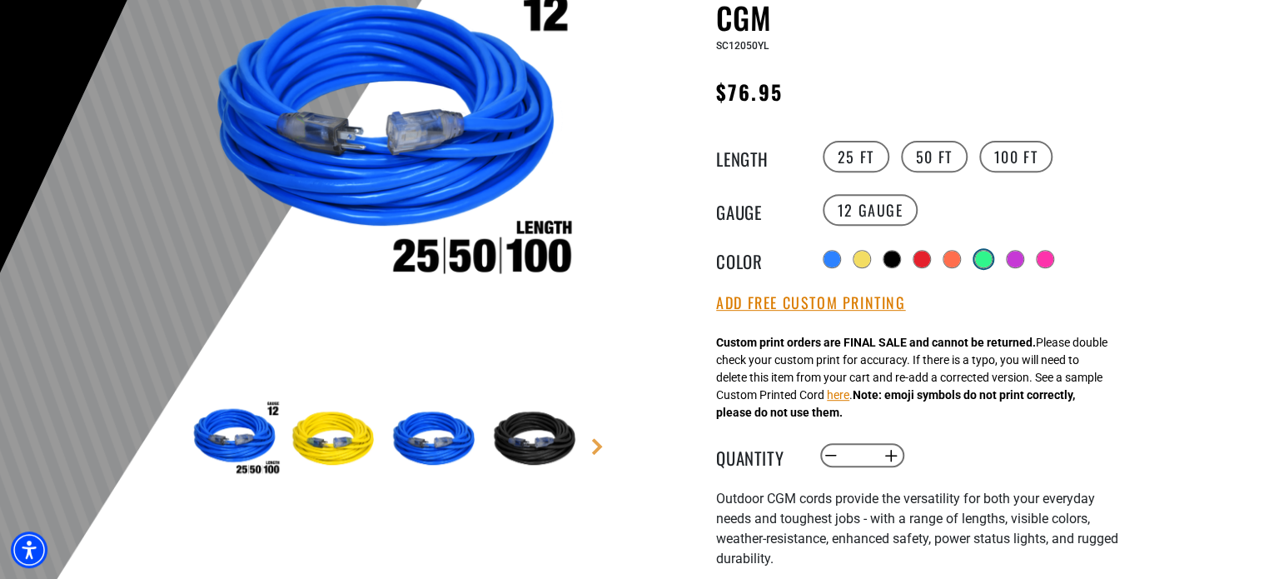
click at [984, 259] on div at bounding box center [983, 259] width 17 height 17
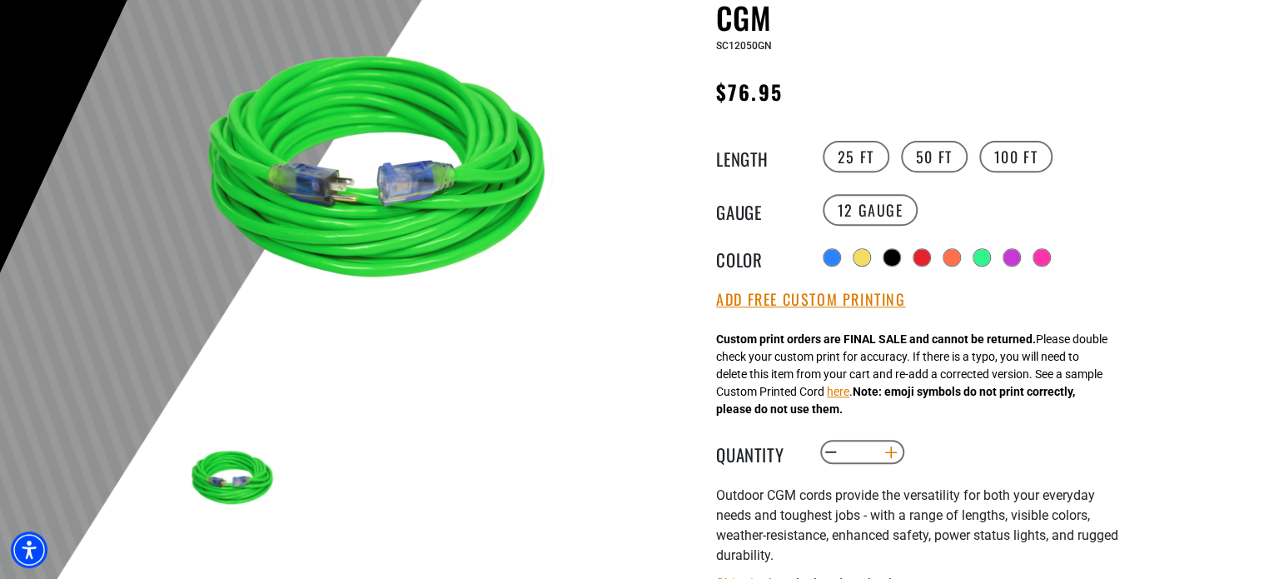
click at [890, 456] on button "Increase quantity for Outdoor Dual Lighted Extension Cord w/ Safety CGM" at bounding box center [892, 452] width 26 height 28
type input "*"
click at [837, 309] on button "Add Free Custom Printing" at bounding box center [810, 300] width 189 height 18
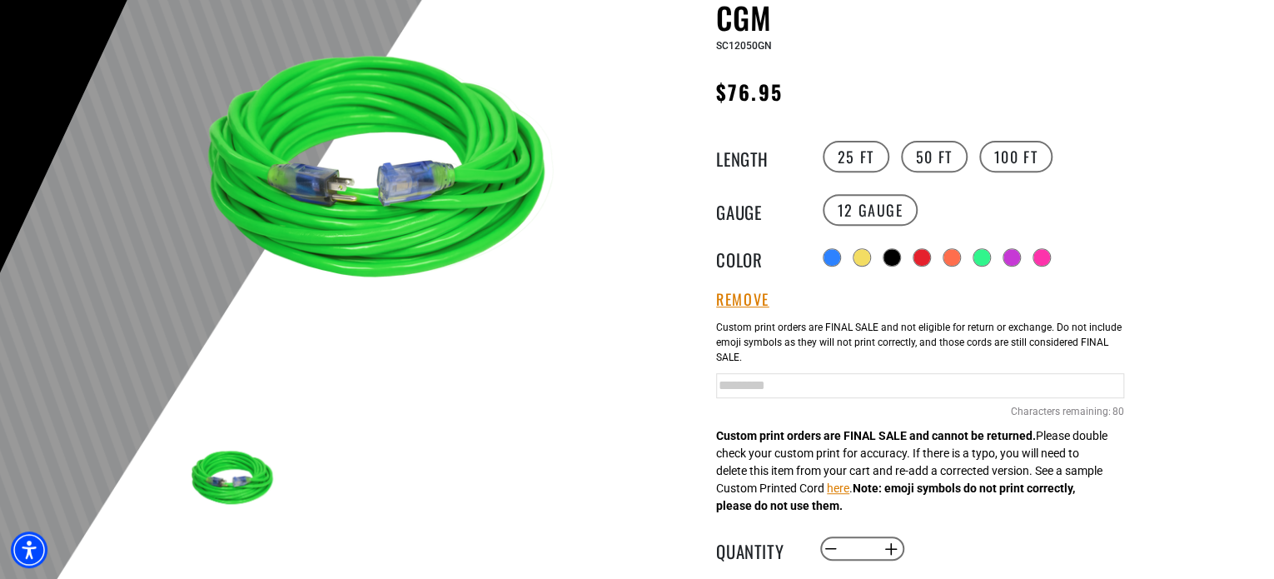
click at [849, 381] on input "Green Cables" at bounding box center [920, 385] width 408 height 25
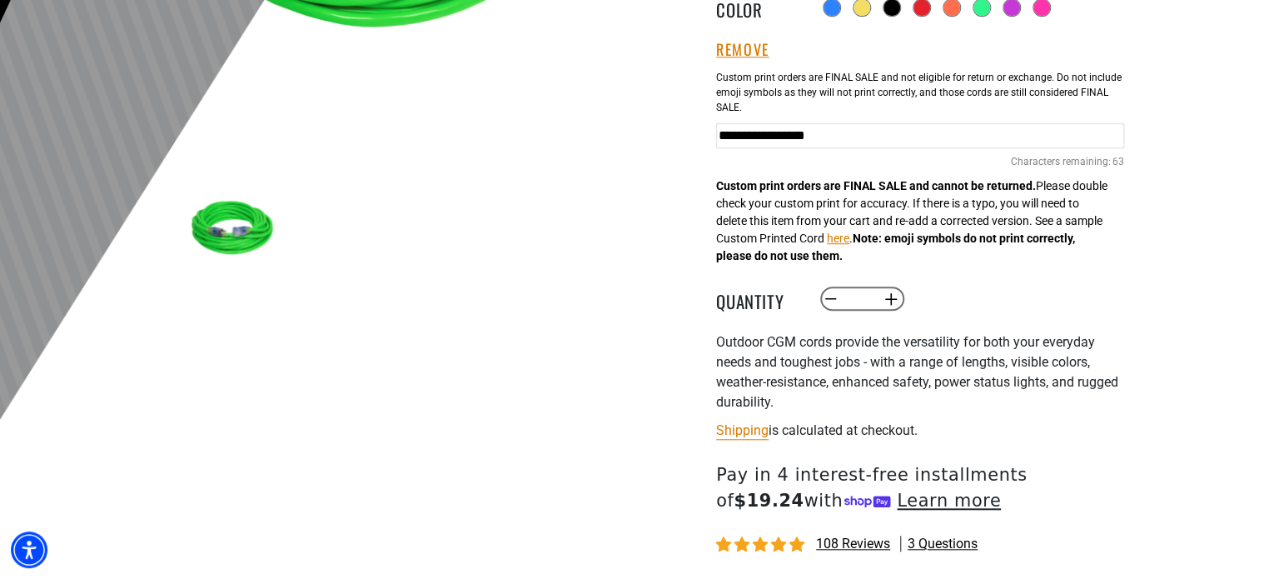
scroll to position [666, 0]
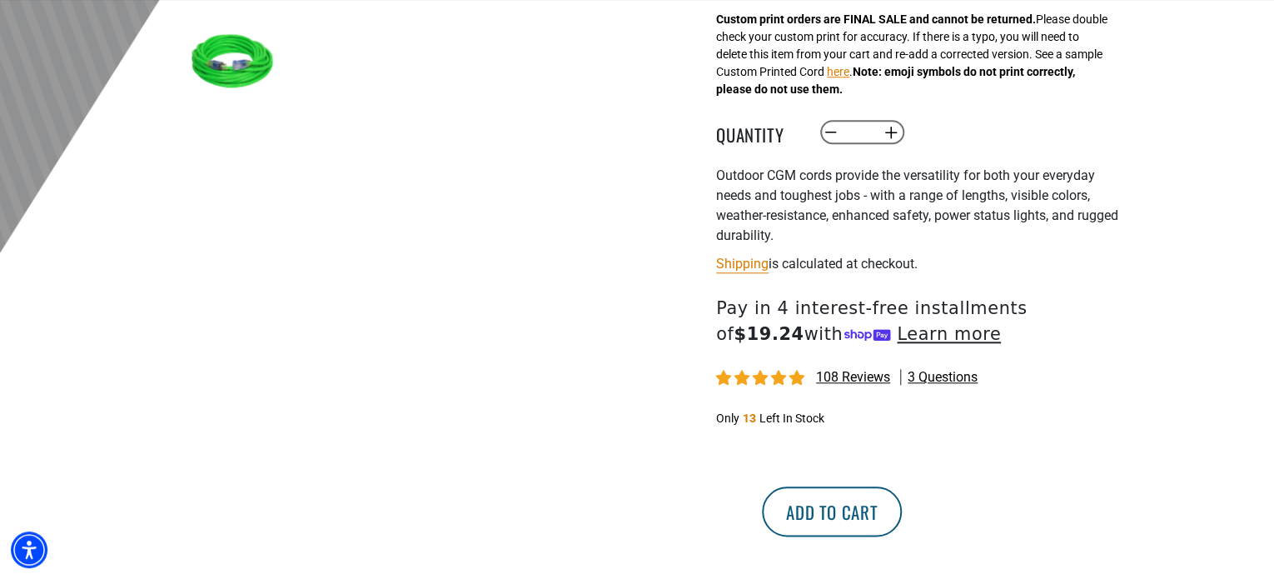
type input "**********"
click at [902, 503] on button "Add to cart" at bounding box center [832, 511] width 140 height 50
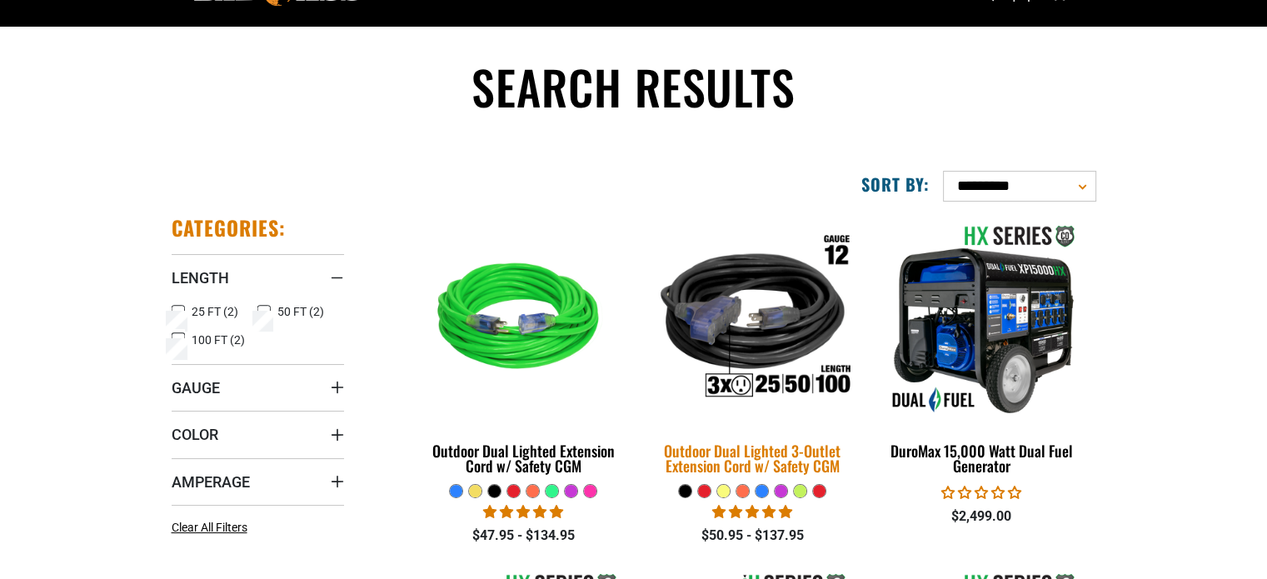
click at [735, 461] on div "Outdoor Dual Lighted 3-Outlet Extension Cord w/ Safety CGM" at bounding box center [752, 458] width 204 height 30
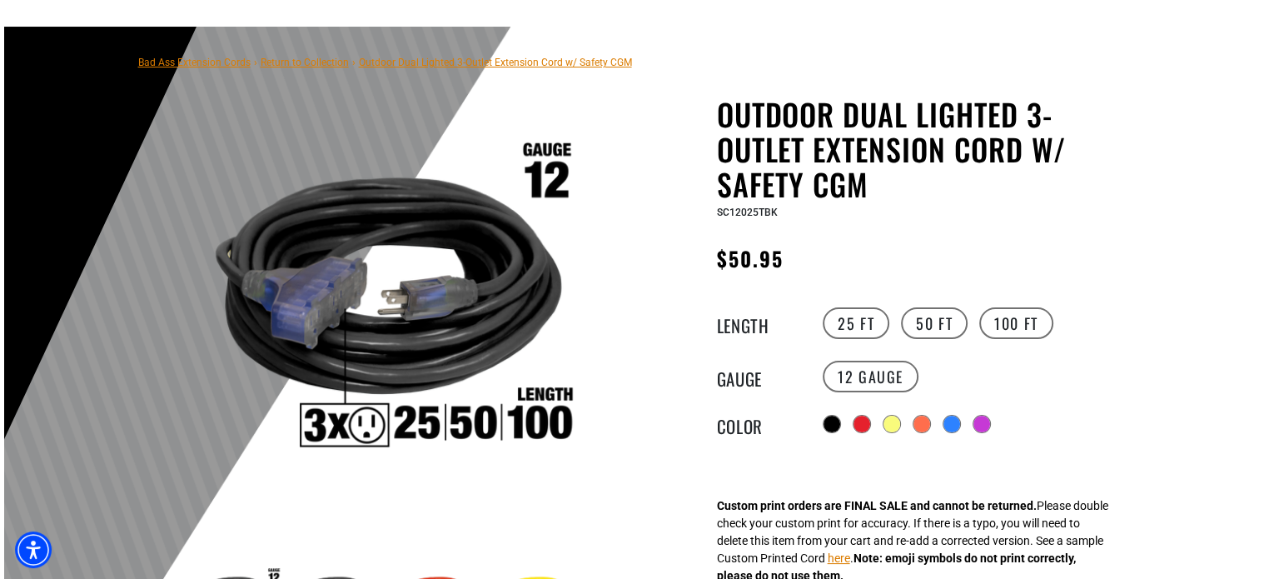
scroll to position [167, 0]
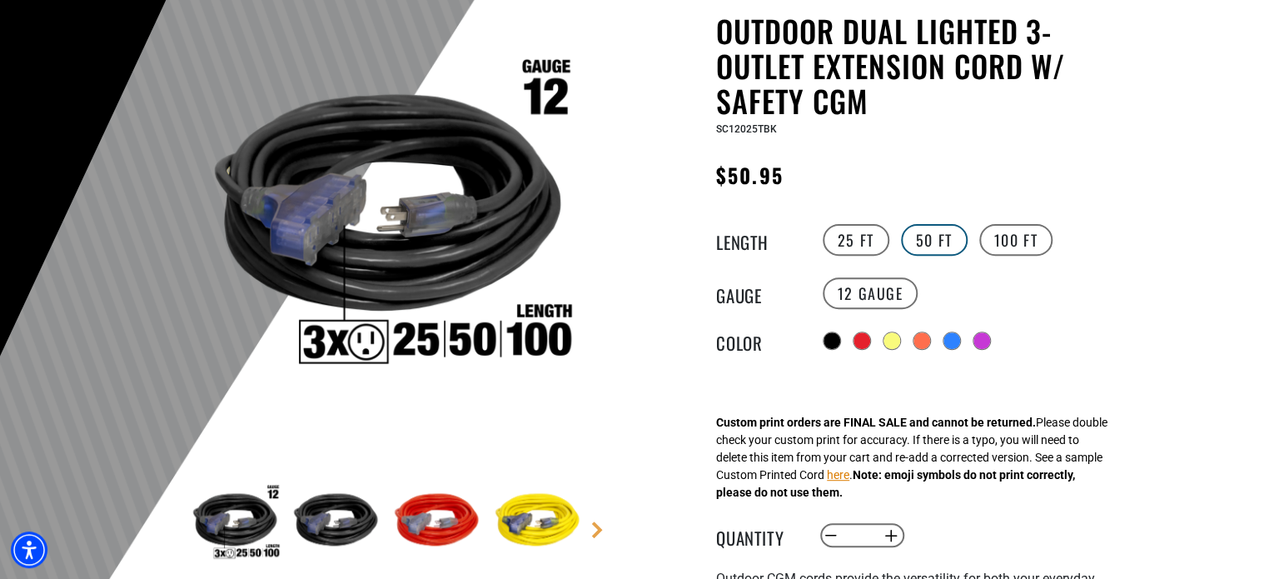
click at [917, 236] on label "50 FT" at bounding box center [934, 240] width 67 height 32
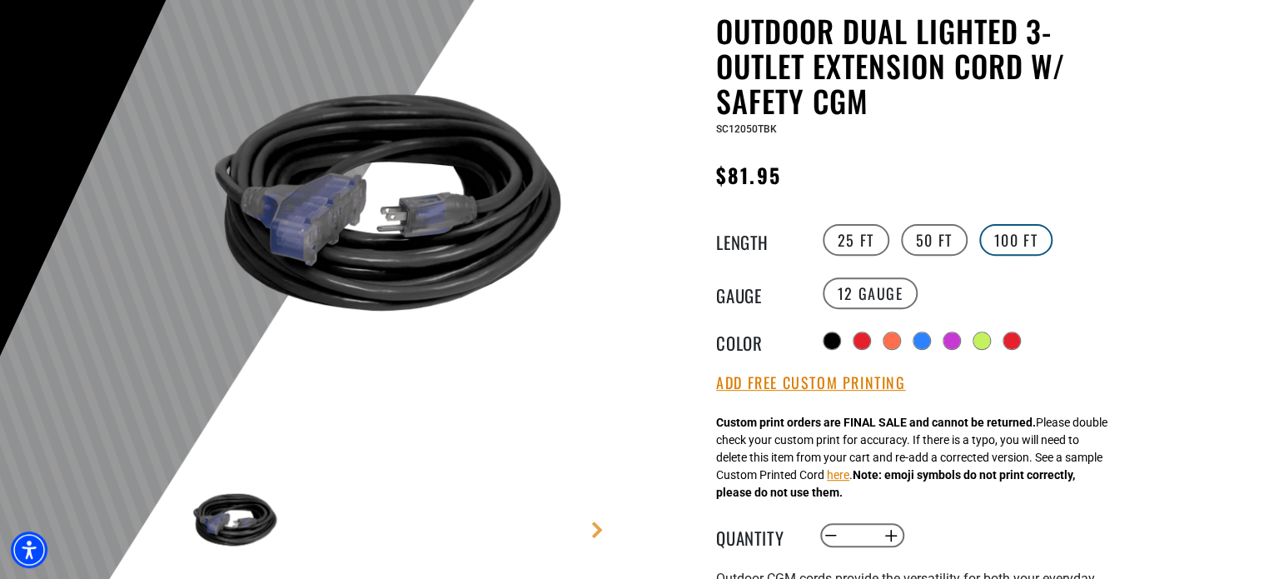
click at [1003, 241] on label "100 FT" at bounding box center [1016, 240] width 74 height 32
click at [860, 247] on label "25 FT" at bounding box center [856, 240] width 67 height 32
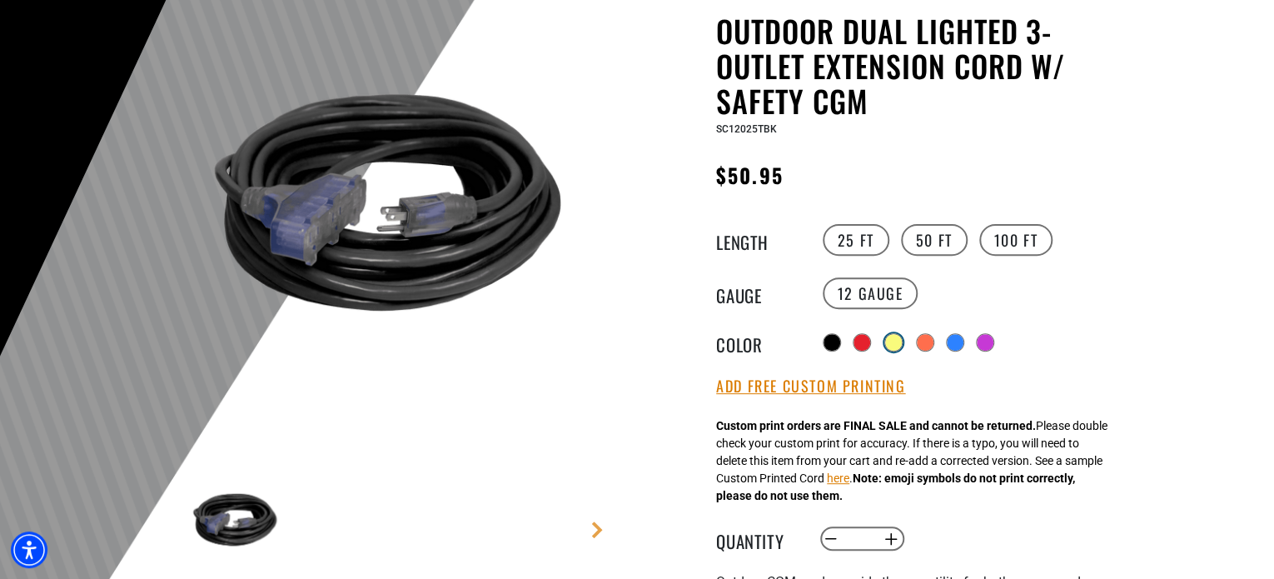
click at [897, 341] on div at bounding box center [893, 342] width 17 height 17
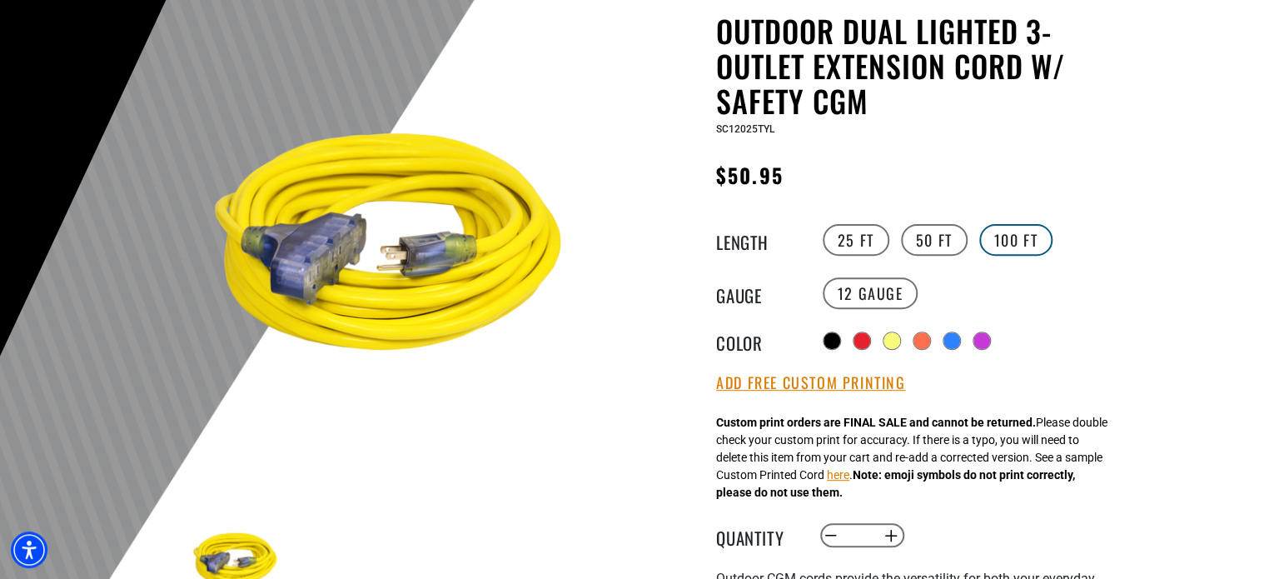
click at [1007, 247] on label "100 FT" at bounding box center [1016, 240] width 74 height 32
click at [845, 240] on label "25 FT" at bounding box center [856, 240] width 67 height 32
click at [935, 243] on label "50 FT" at bounding box center [934, 240] width 67 height 32
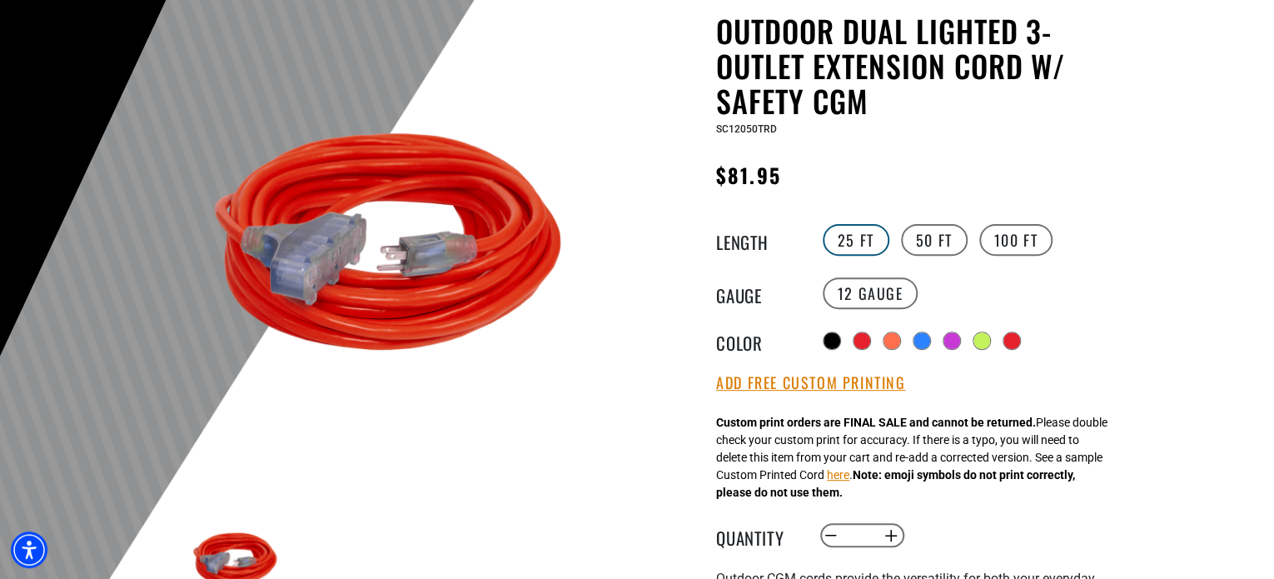
click at [853, 242] on label "25 FT" at bounding box center [856, 240] width 67 height 32
click at [929, 246] on label "50 FT" at bounding box center [934, 240] width 67 height 32
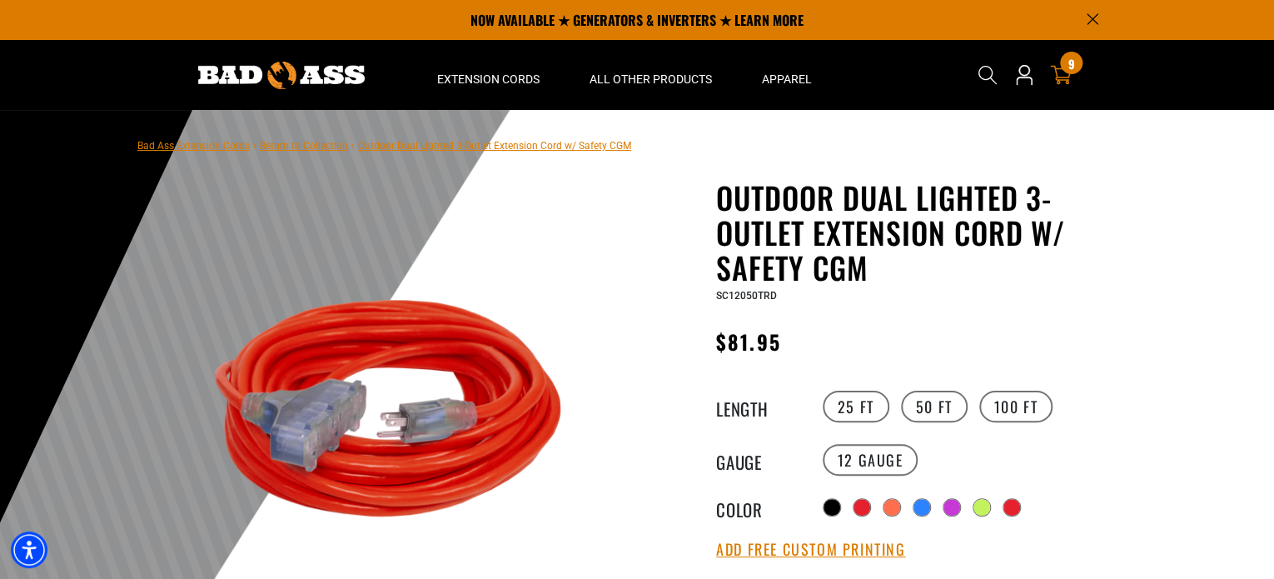
click at [1055, 71] on icon at bounding box center [1061, 75] width 22 height 19
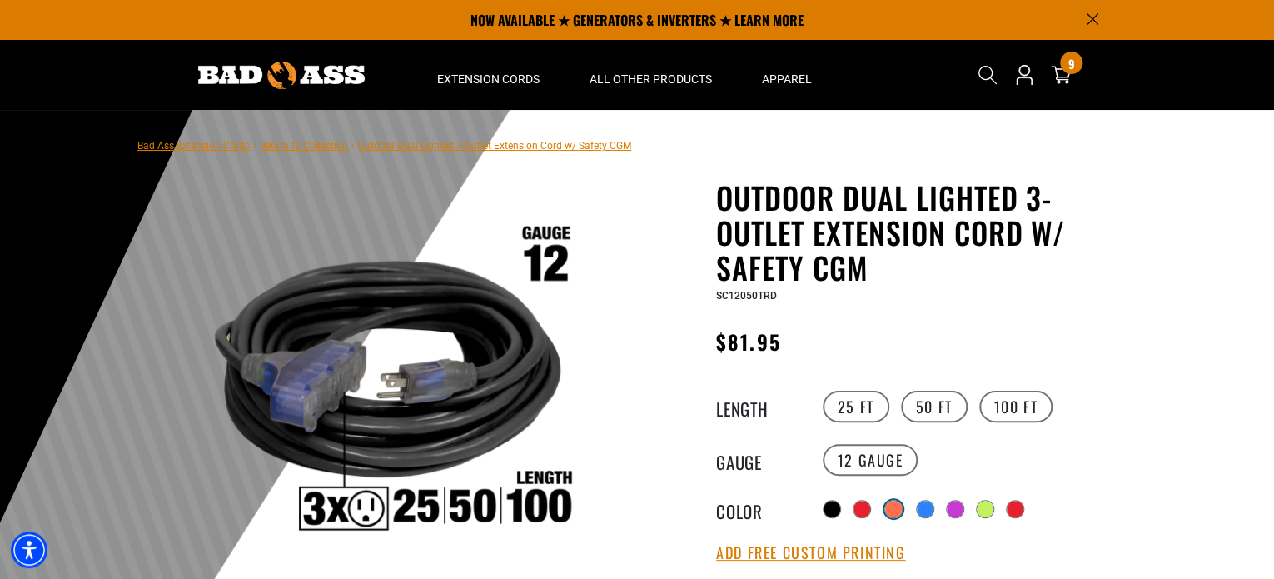
click at [897, 511] on div at bounding box center [893, 509] width 17 height 17
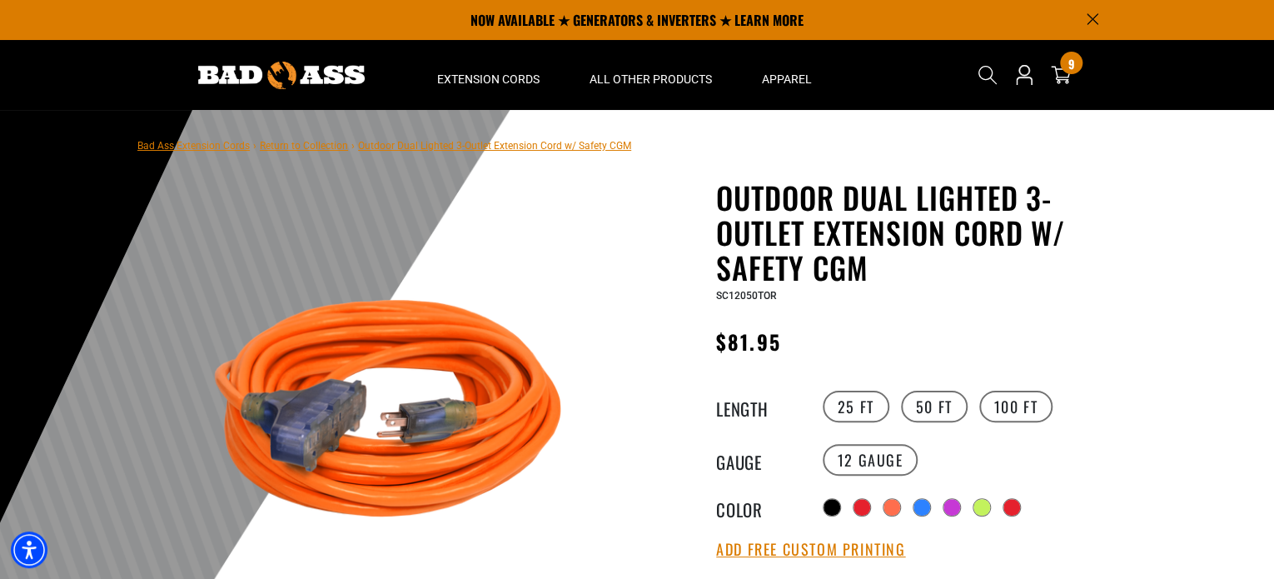
scroll to position [83, 0]
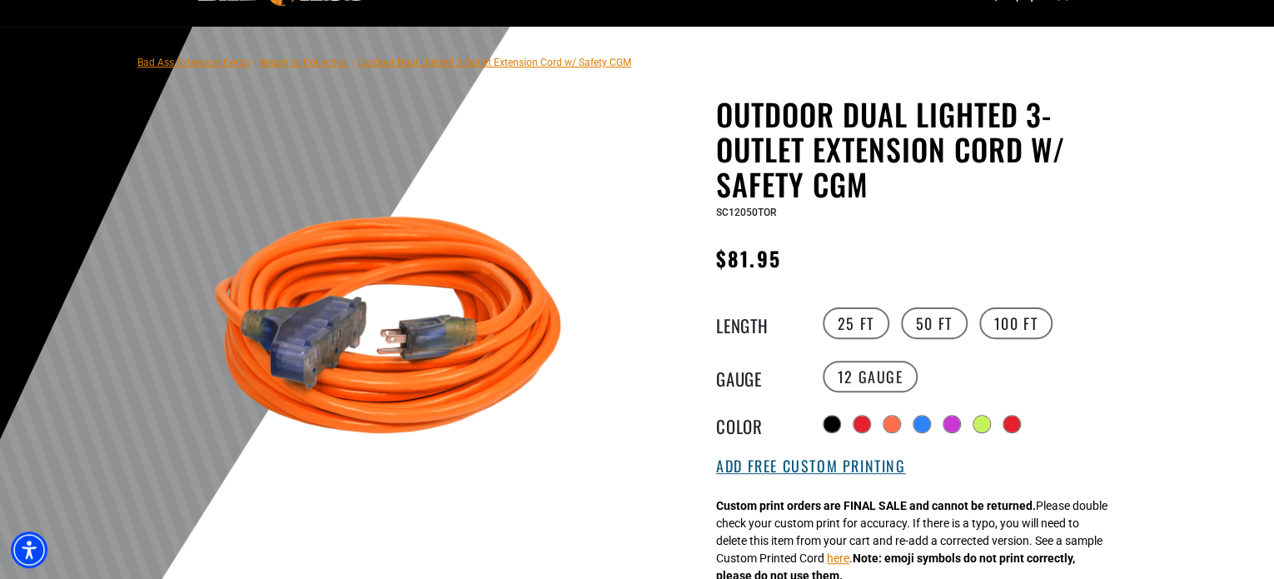
click at [875, 462] on button "Add Free Custom Printing" at bounding box center [810, 466] width 189 height 18
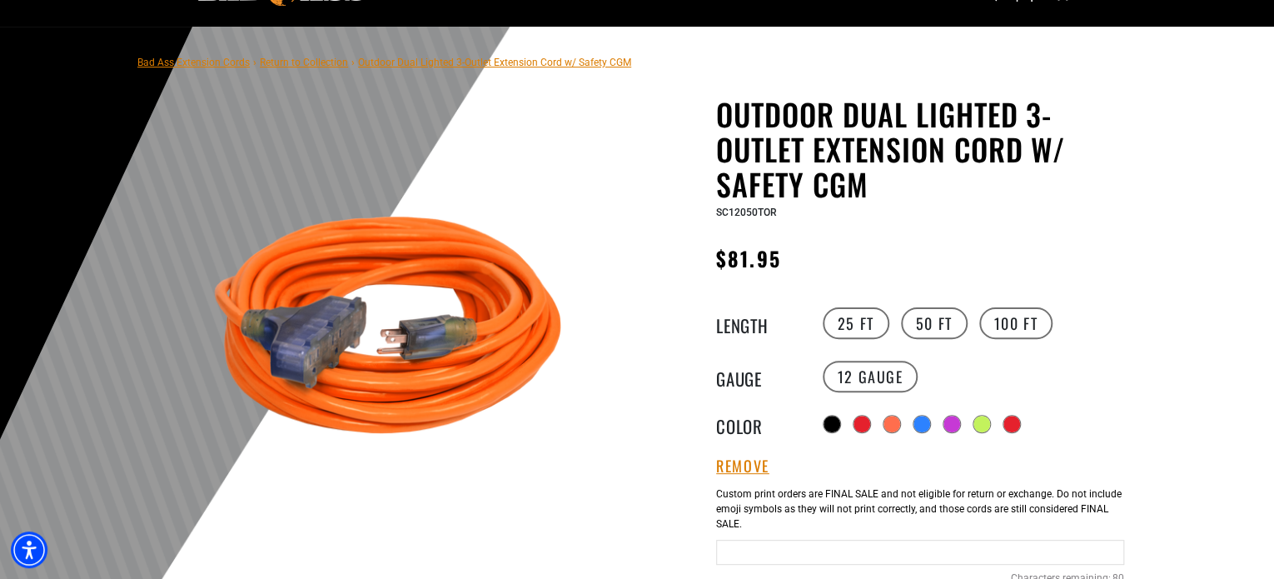
click at [871, 548] on input "text" at bounding box center [920, 552] width 408 height 25
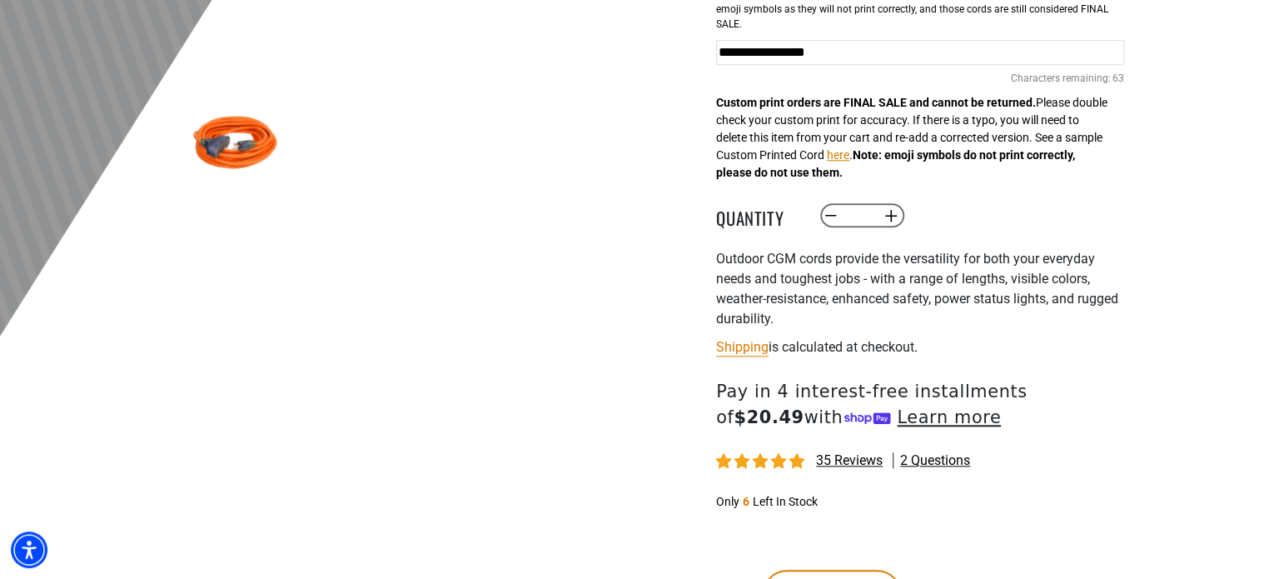
scroll to position [750, 0]
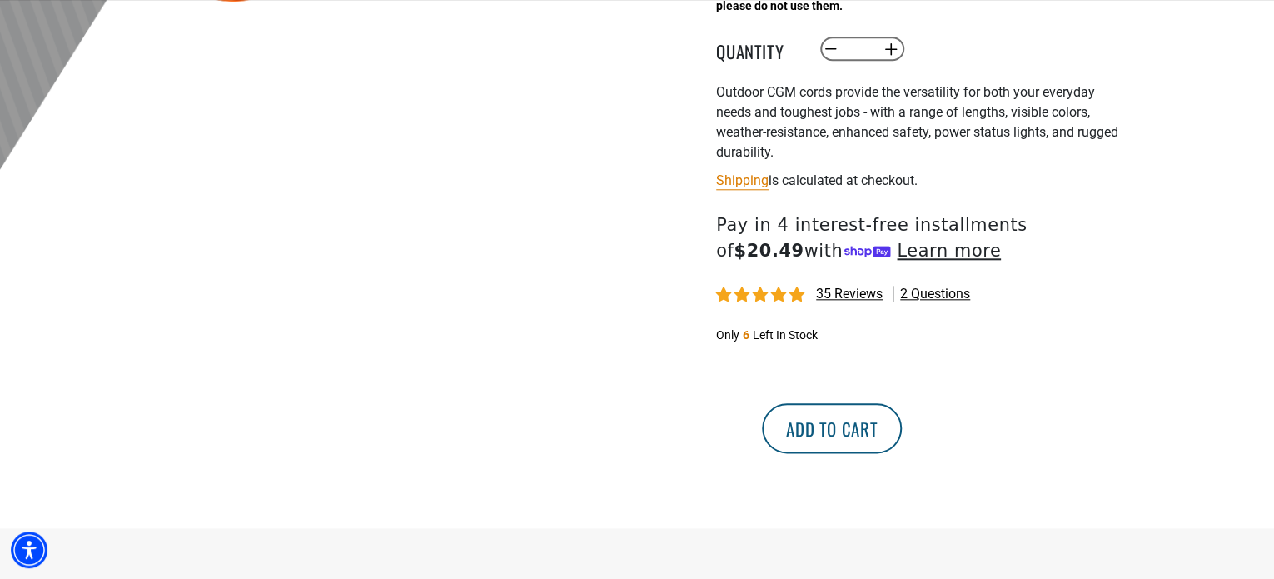
type input "**********"
click at [902, 435] on button "Add to cart" at bounding box center [832, 428] width 140 height 50
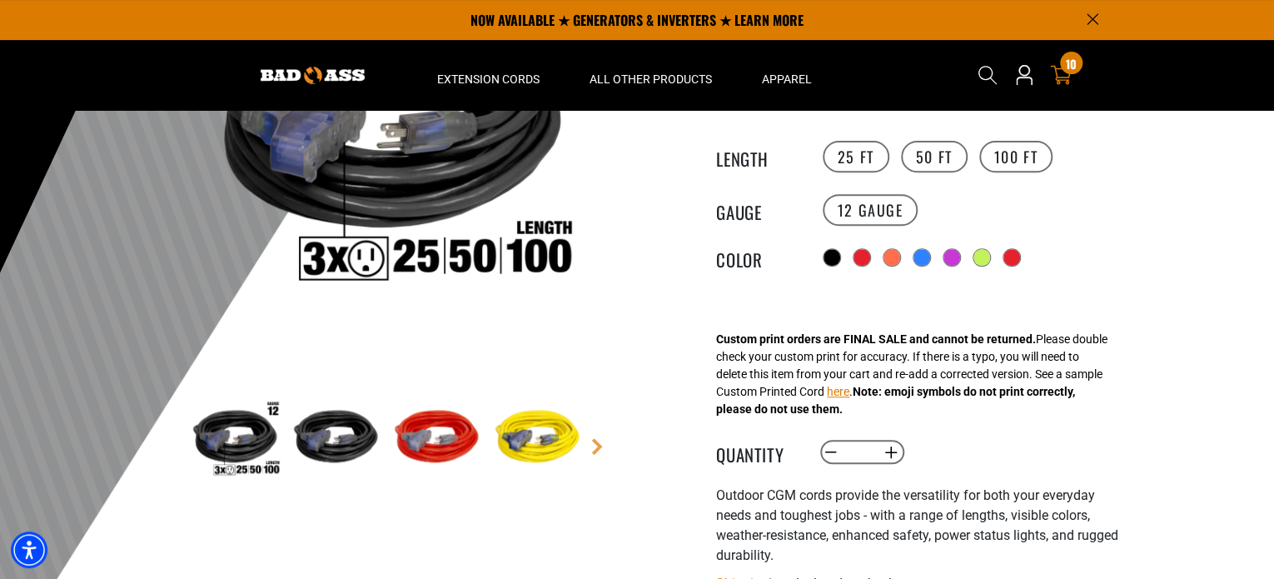
click at [1055, 76] on icon at bounding box center [1061, 75] width 22 height 22
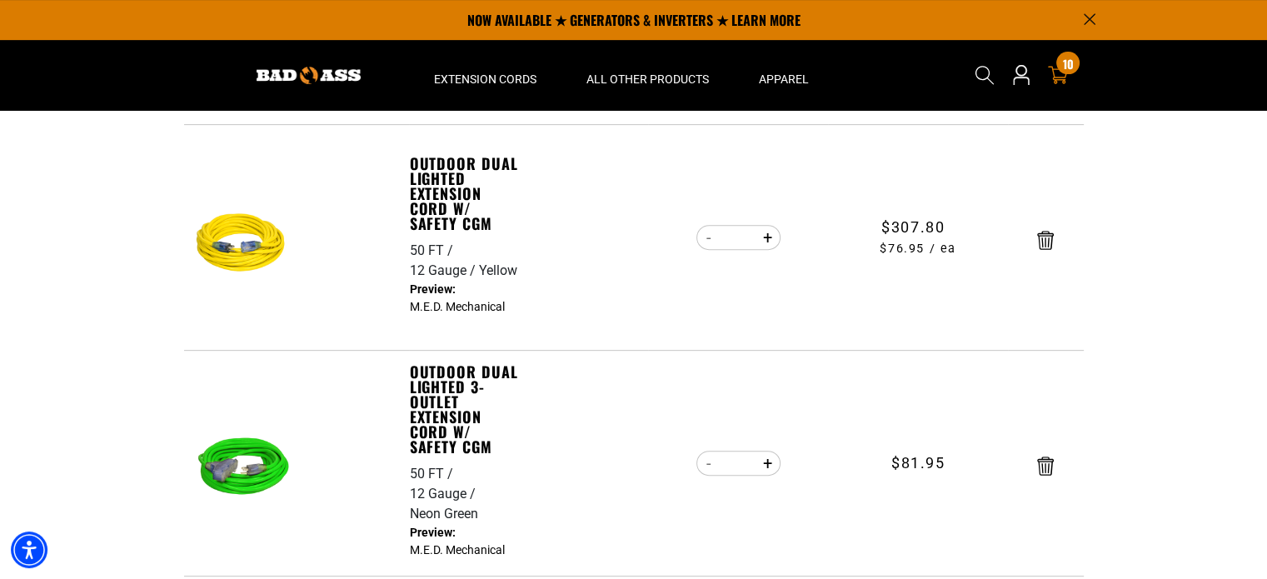
scroll to position [583, 0]
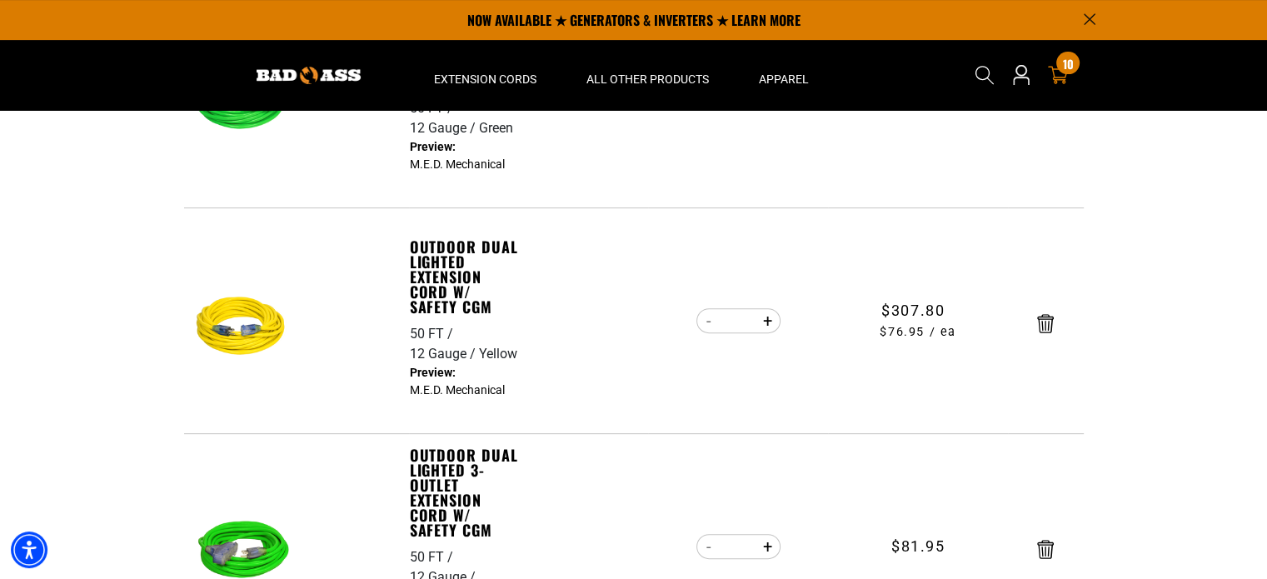
click at [505, 321] on div "Outdoor Dual Lighted Extension Cord w/ Safety CGM 50 FT 12 Gauge Yellow Yellow …" at bounding box center [467, 320] width 115 height 183
click at [473, 282] on link "Outdoor Dual Lighted Extension Cord w/ Safety CGM" at bounding box center [467, 276] width 115 height 75
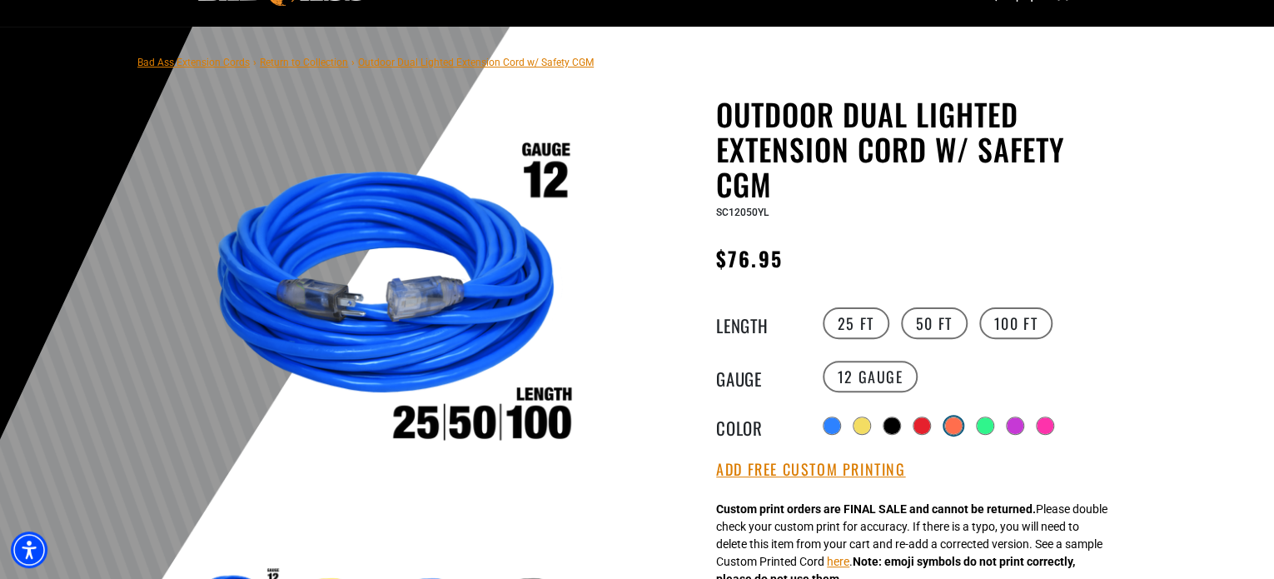
click at [954, 426] on div at bounding box center [953, 425] width 17 height 17
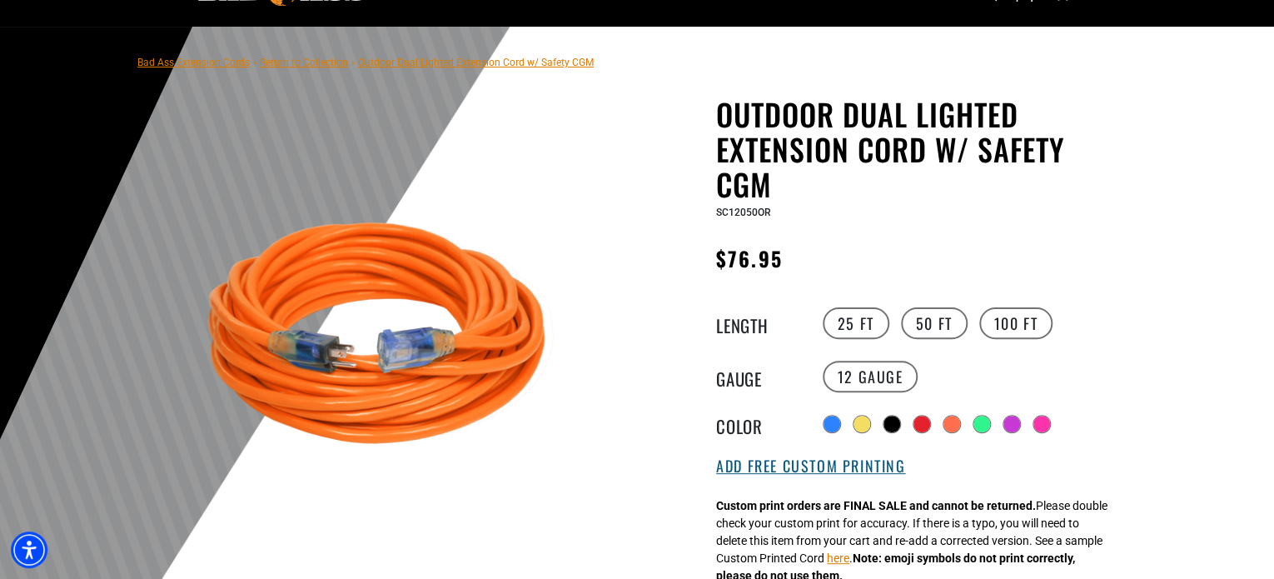
click at [836, 466] on button "Add Free Custom Printing" at bounding box center [810, 466] width 189 height 18
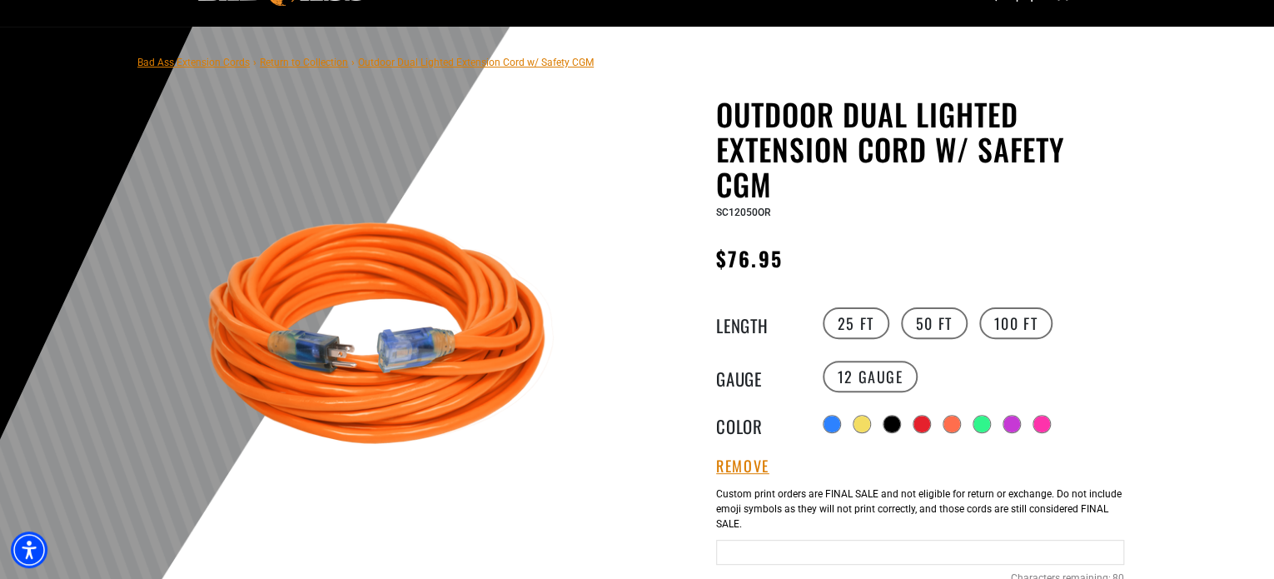
click at [826, 546] on input "text" at bounding box center [920, 552] width 408 height 25
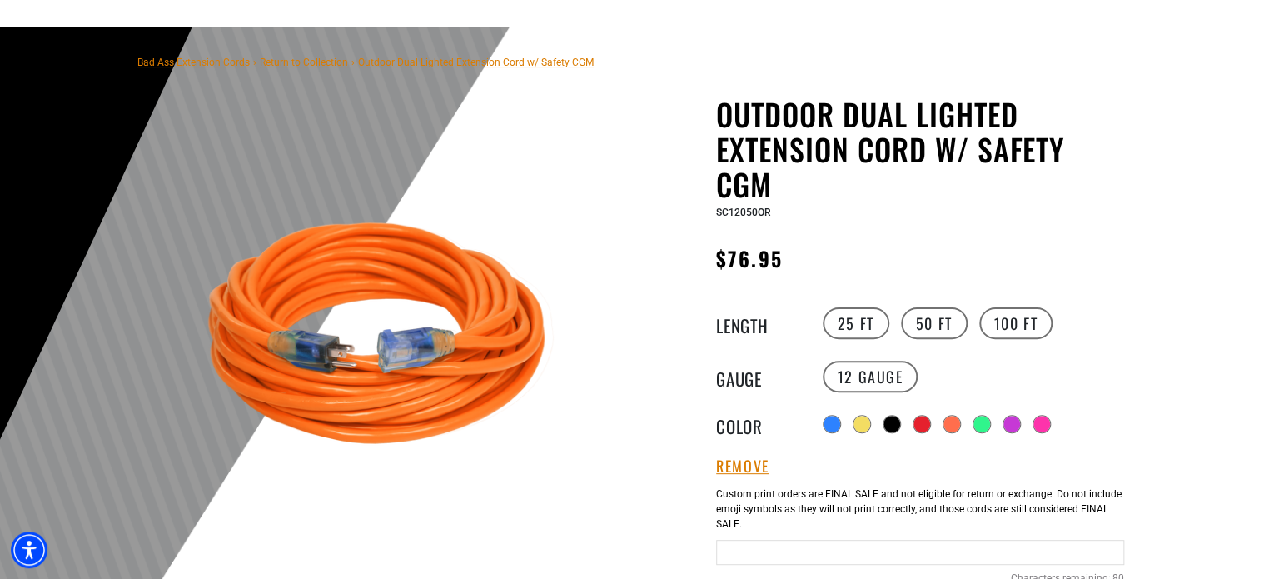
scroll to position [250, 0]
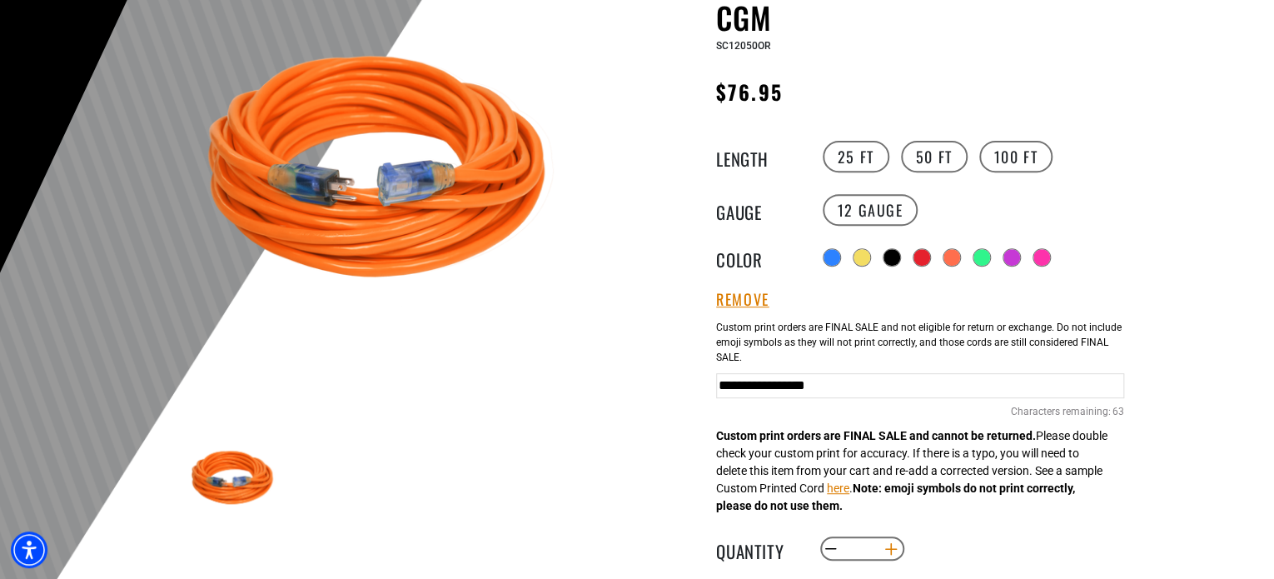
type input "**********"
click at [896, 549] on button "Increase quantity for Outdoor Dual Lighted Extension Cord w/ Safety CGM" at bounding box center [892, 549] width 26 height 28
type input "*"
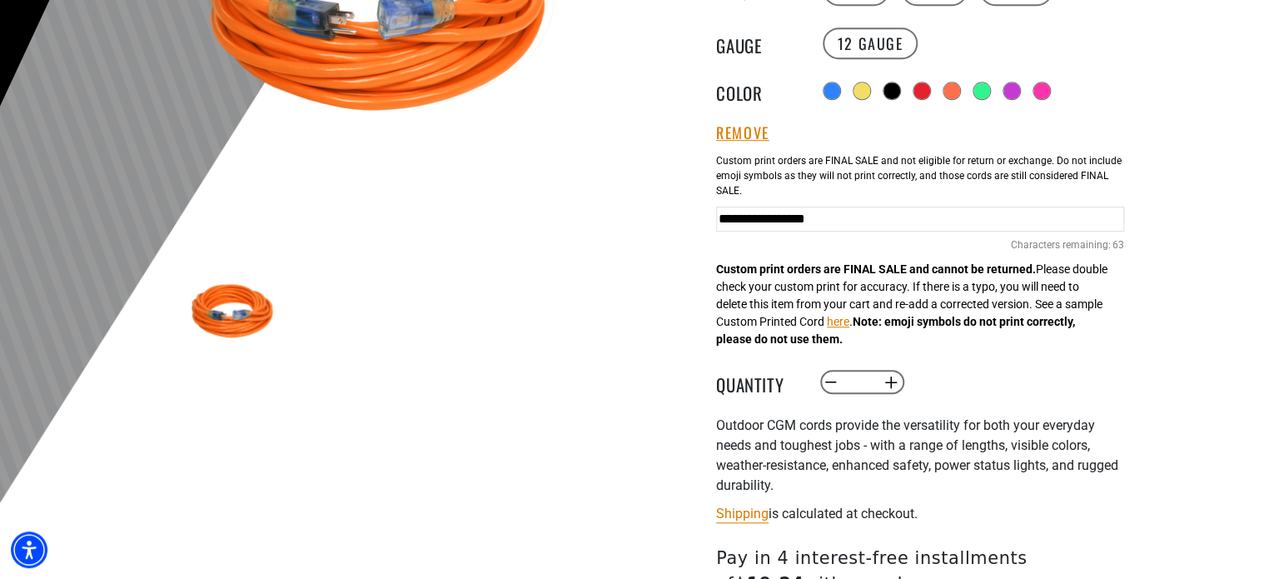
scroll to position [583, 0]
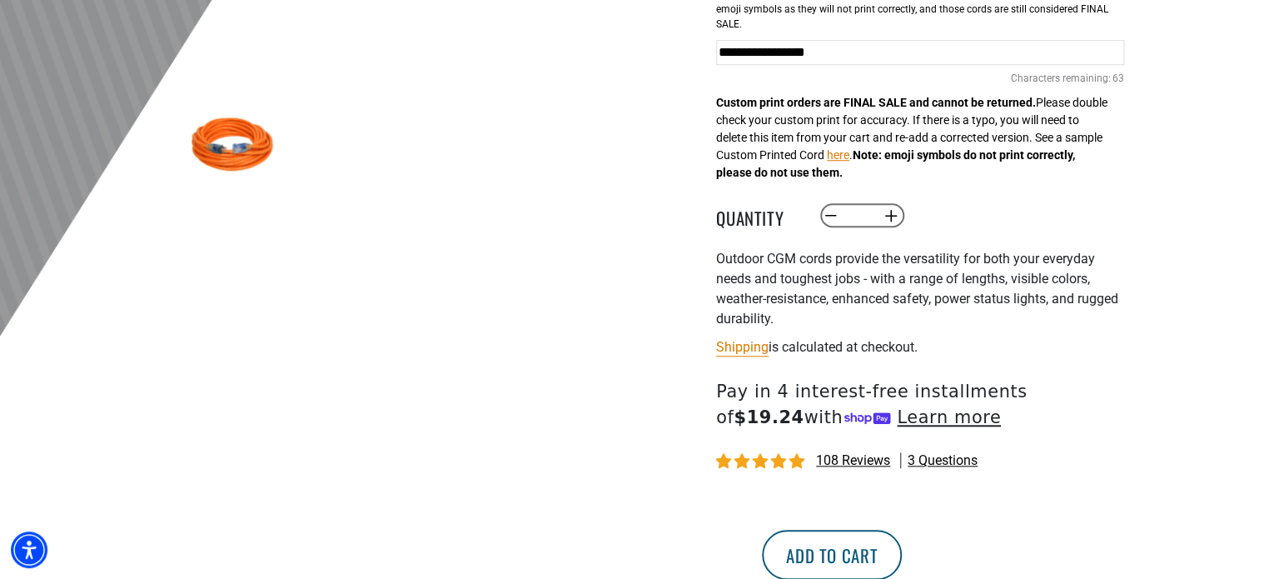
click at [902, 554] on button "Add to cart" at bounding box center [832, 555] width 140 height 50
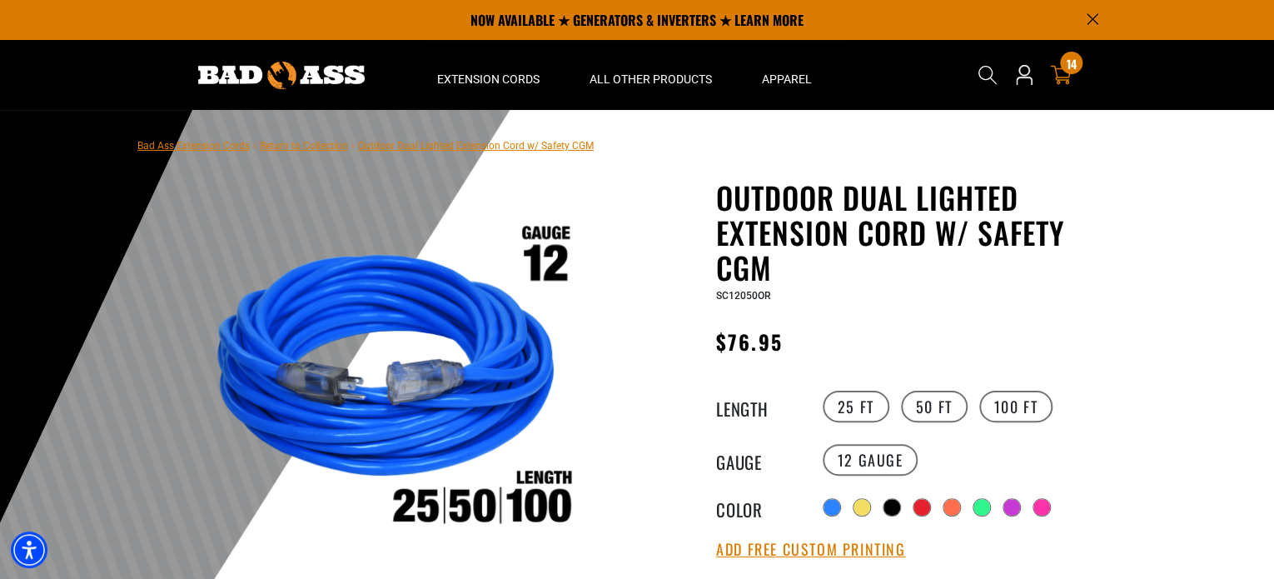
click at [1059, 79] on icon at bounding box center [1061, 75] width 22 height 19
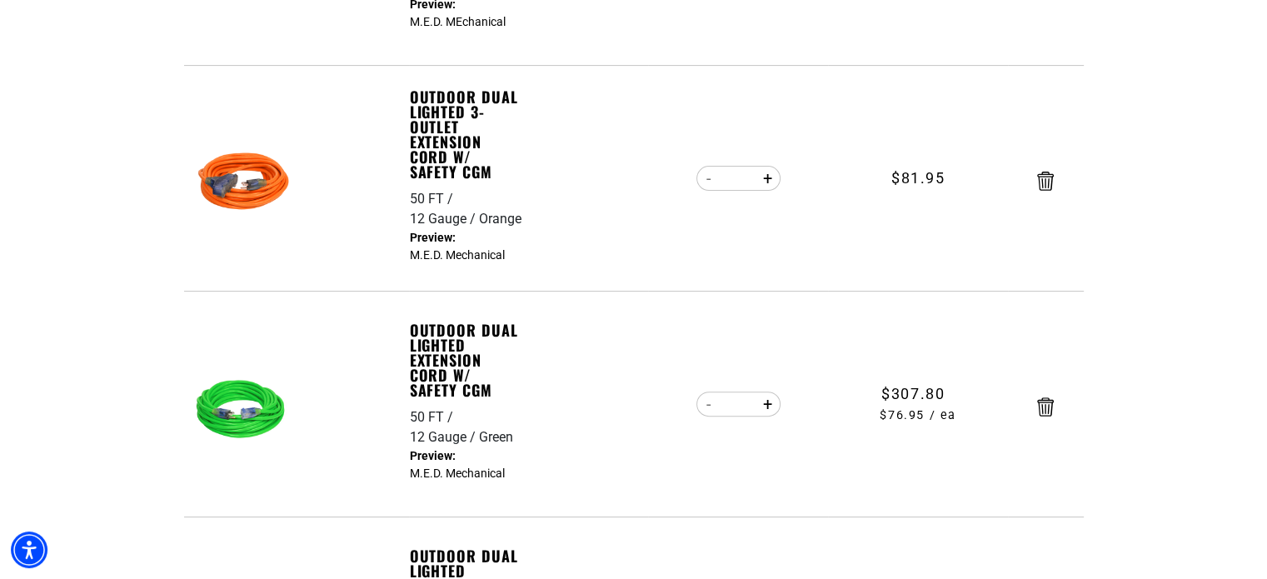
scroll to position [750, 0]
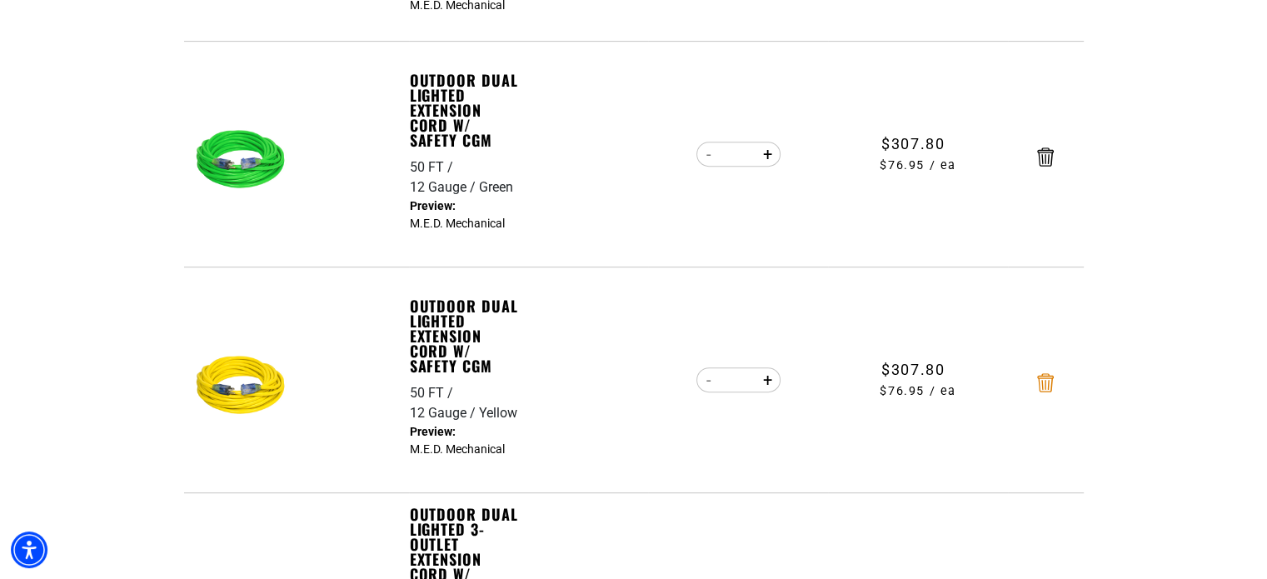
click at [1046, 382] on icon "Remove Outdoor Dual Lighted Extension Cord w/ Safety CGM - 50 FT / 12 Gauge / Y…" at bounding box center [1045, 382] width 17 height 19
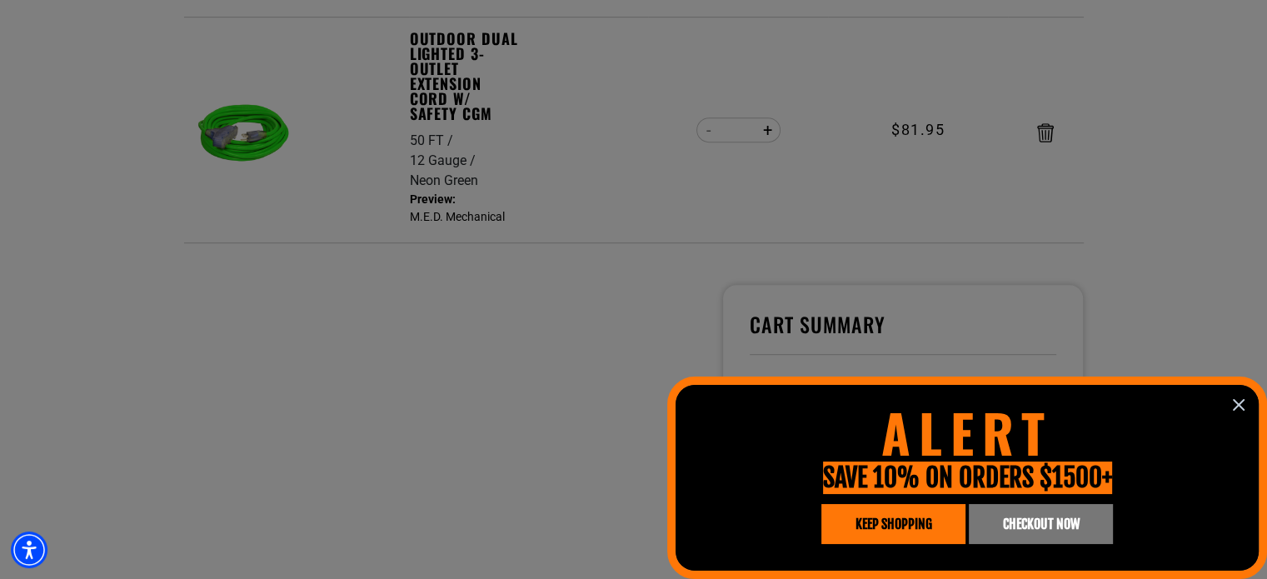
scroll to position [0, 0]
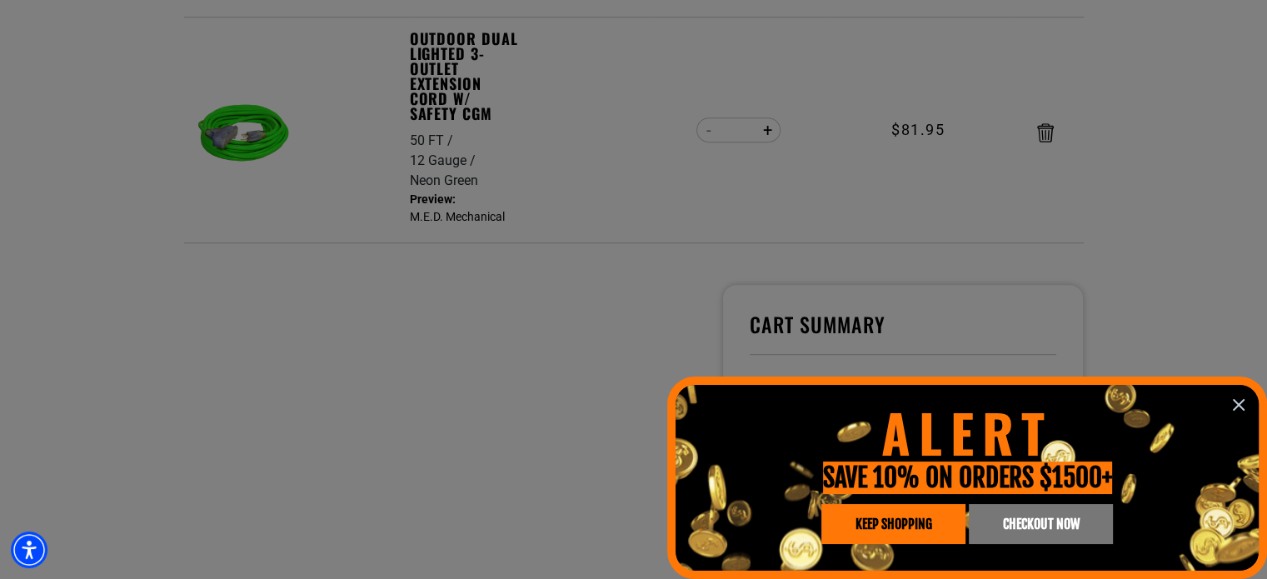
click at [1239, 406] on icon "information" at bounding box center [1238, 405] width 20 height 20
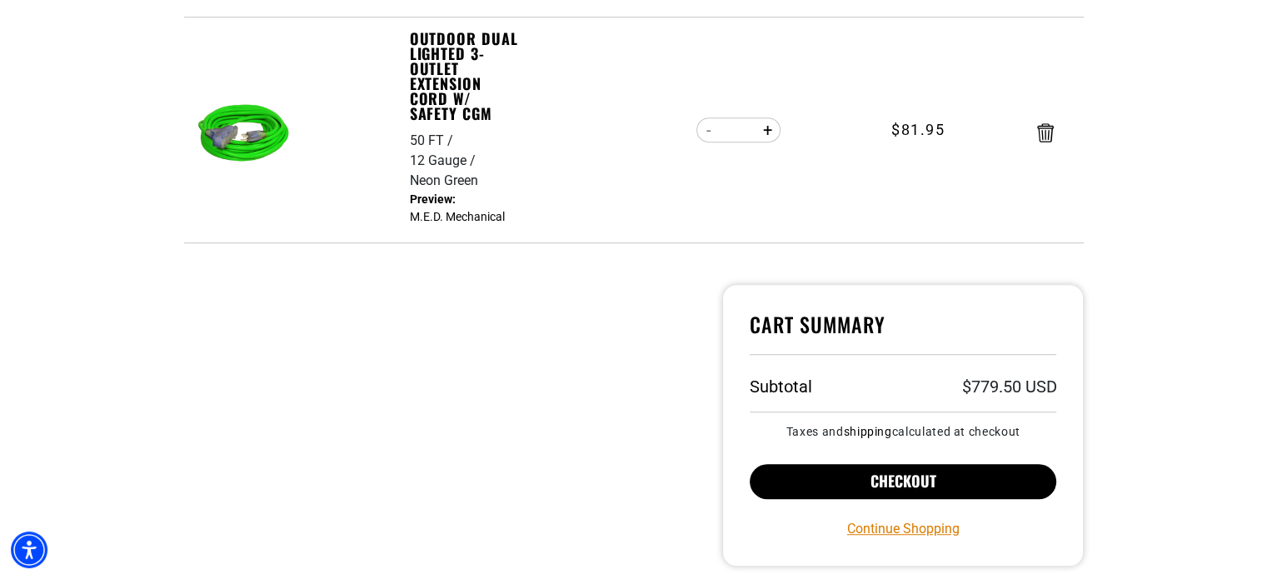
click at [985, 485] on button "Checkout" at bounding box center [903, 481] width 307 height 35
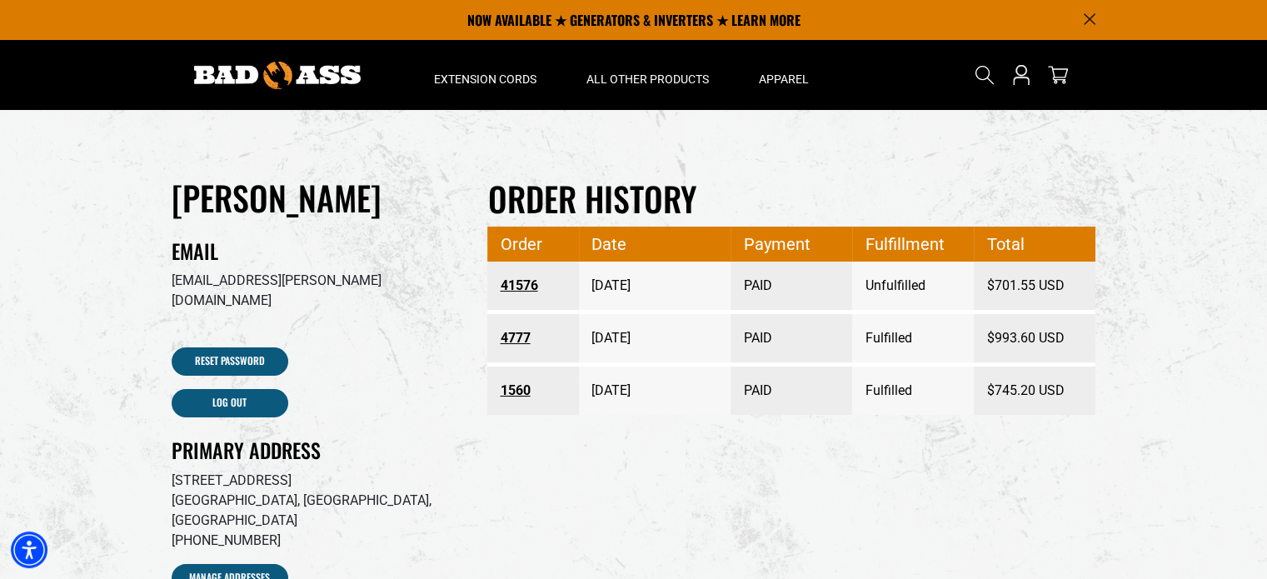
click at [511, 279] on link "41576" at bounding box center [533, 286] width 67 height 30
